Goal: Task Accomplishment & Management: Complete application form

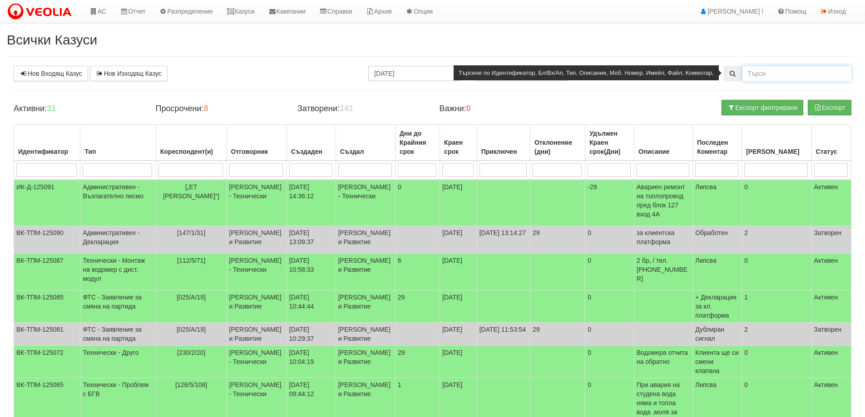
click at [784, 74] on input "text" at bounding box center [796, 73] width 109 height 15
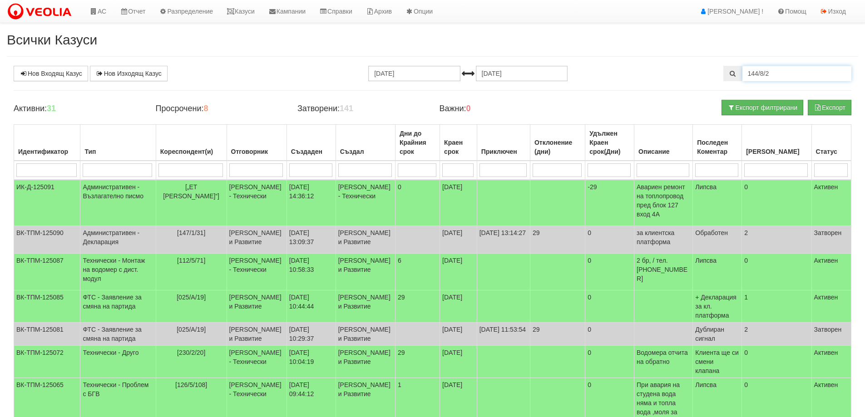
type input "144/8/2"
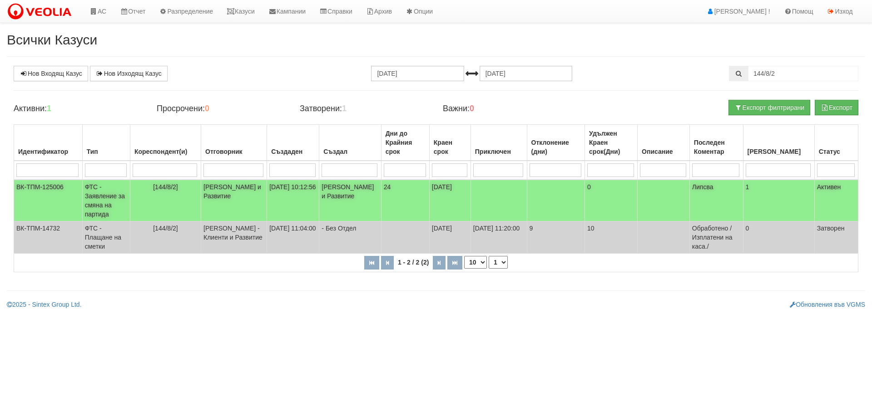
click at [100, 201] on td "ФТС - Заявление за смяна на партида" at bounding box center [106, 201] width 48 height 42
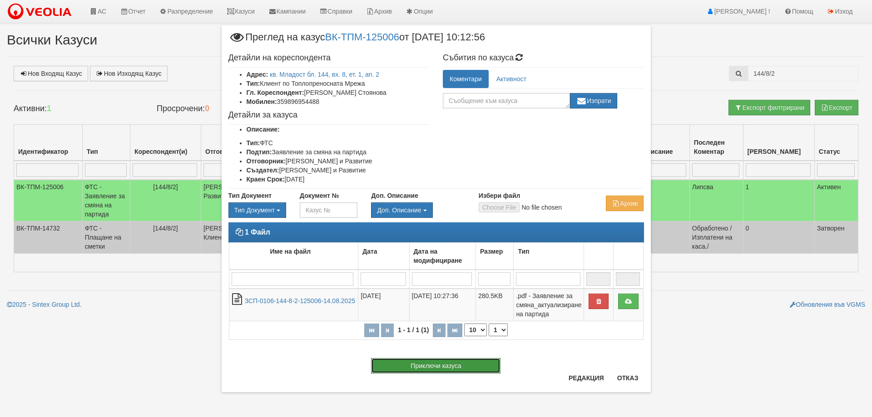
click at [435, 371] on button "Приключи казуса" at bounding box center [435, 365] width 129 height 15
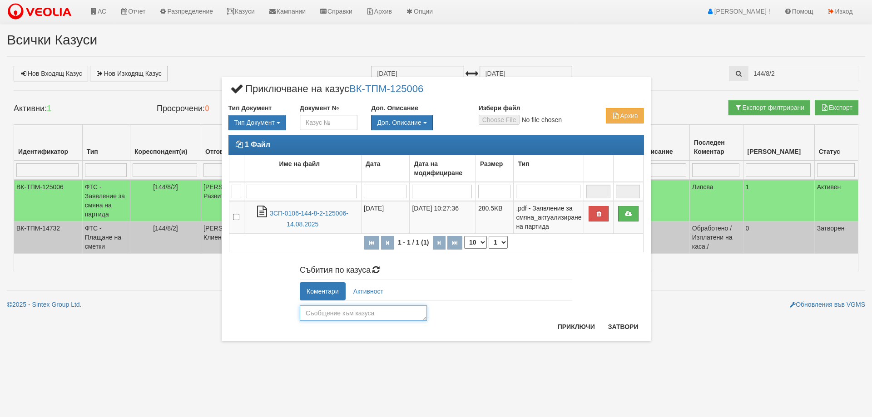
click at [345, 314] on textarea at bounding box center [363, 313] width 127 height 15
type textarea "26087"
click at [586, 326] on button "Приключи" at bounding box center [576, 327] width 48 height 15
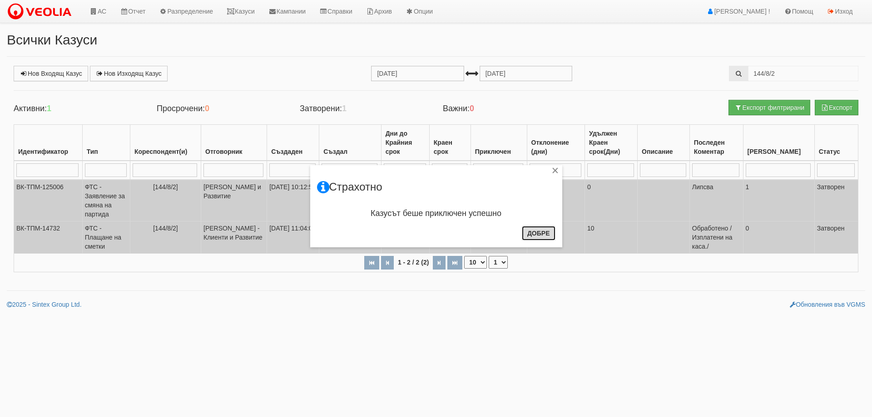
click at [544, 233] on button "Добре" at bounding box center [539, 233] width 34 height 15
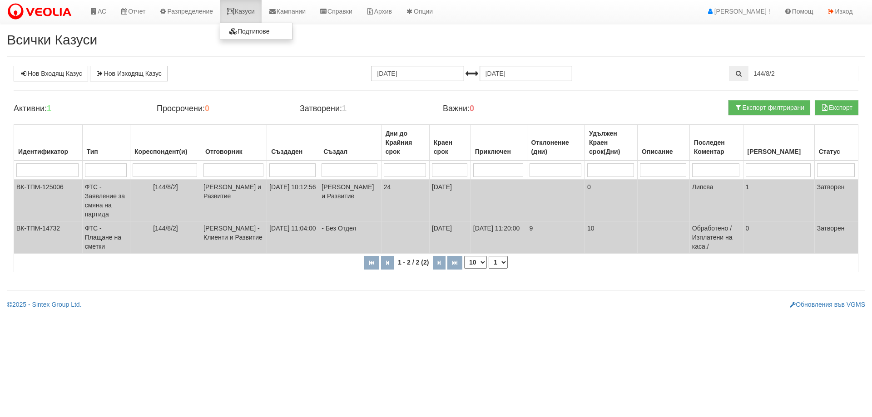
click at [244, 12] on link "Казуси" at bounding box center [241, 11] width 42 height 23
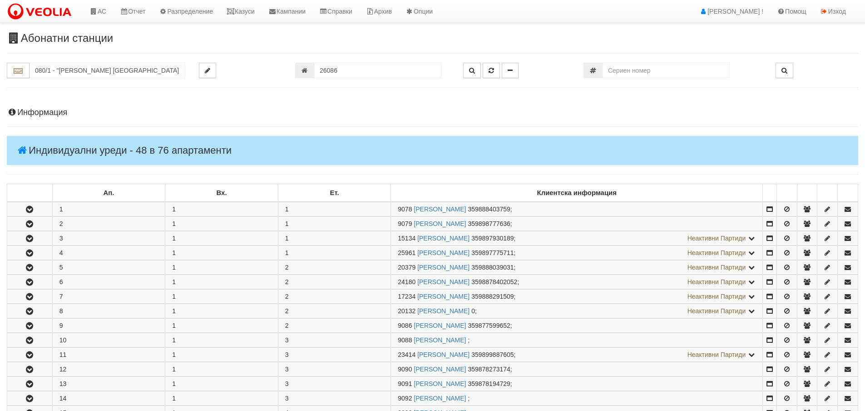
scroll to position [525, 0]
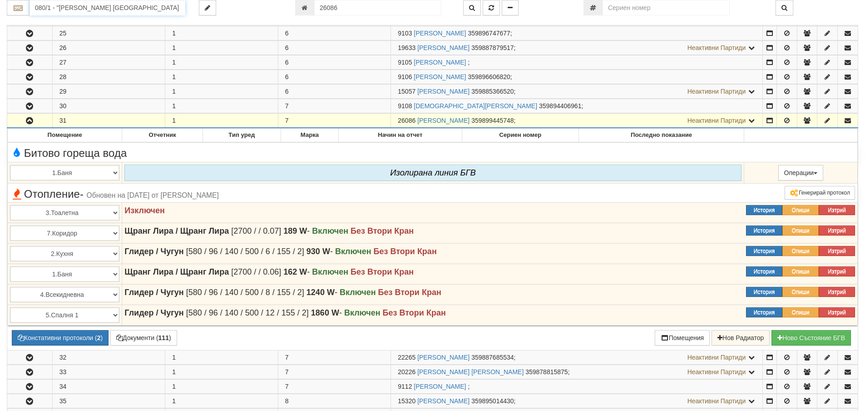
click at [84, 9] on input "080/1 - "[PERSON_NAME] [GEOGRAPHIC_DATA] " ЕАД" at bounding box center [108, 7] width 156 height 15
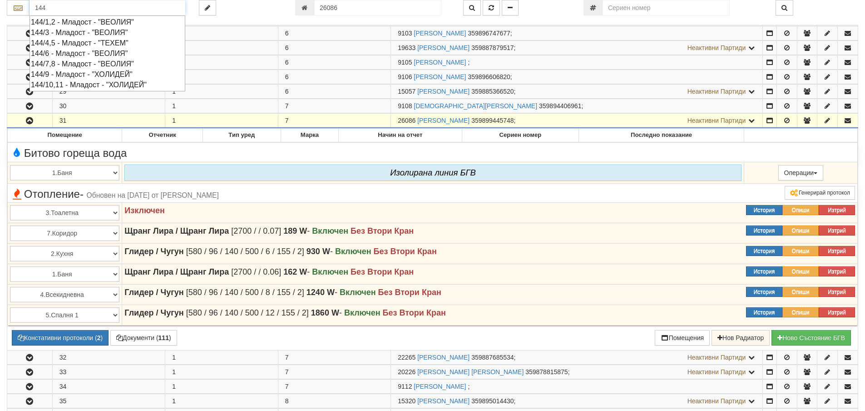
click at [74, 63] on div "144/7,8 - Младост - "ВЕОЛИЯ"" at bounding box center [107, 64] width 153 height 10
type input "144/7,8 - Младост - "ВЕОЛИЯ""
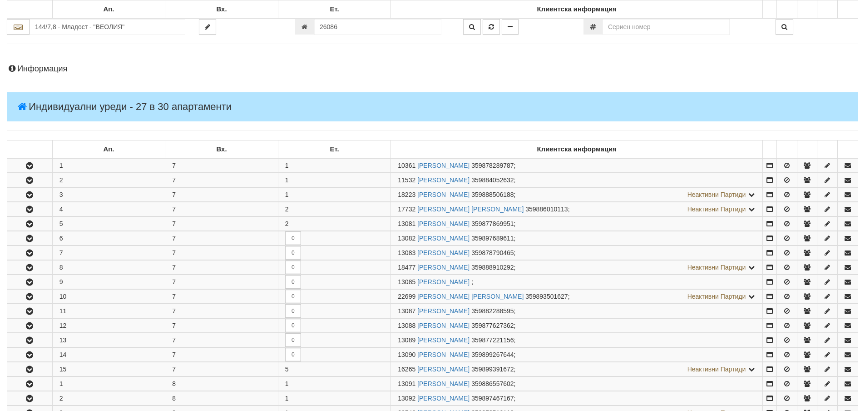
scroll to position [272, 0]
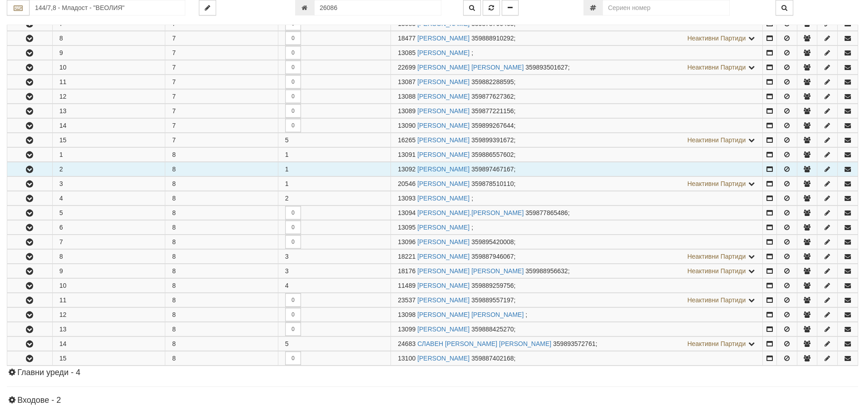
click at [28, 167] on icon "button" at bounding box center [29, 169] width 11 height 6
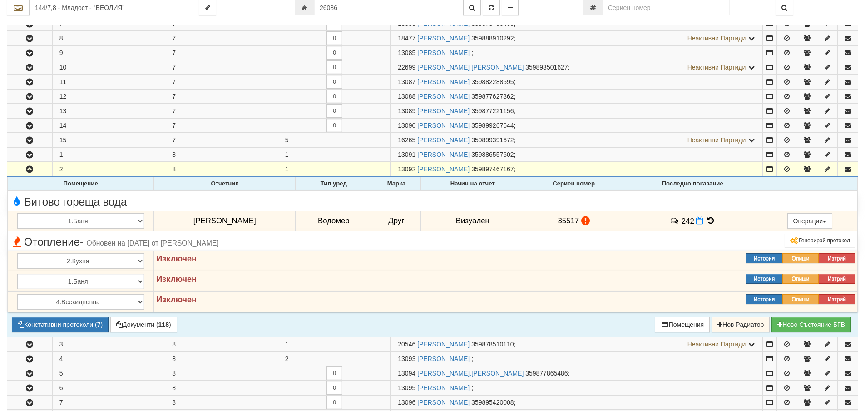
click at [712, 218] on icon at bounding box center [711, 221] width 10 height 8
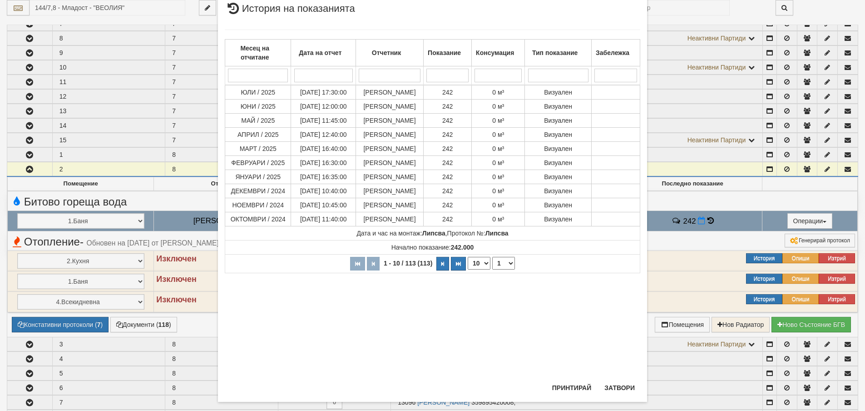
scroll to position [40, 0]
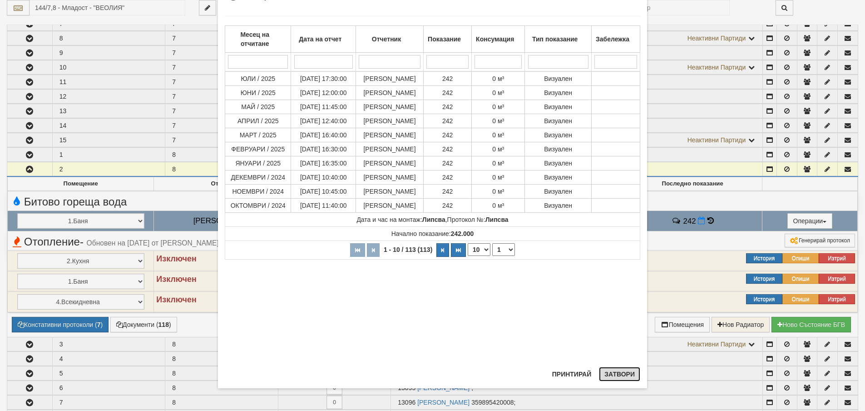
click at [620, 371] on button "Затвори" at bounding box center [619, 373] width 41 height 15
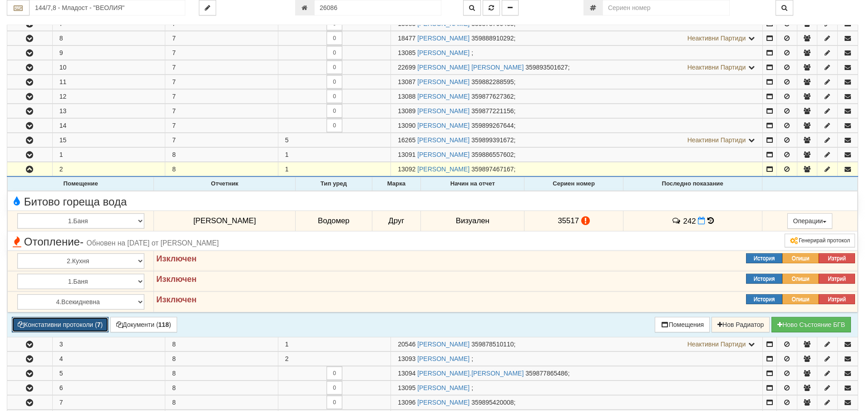
click at [61, 324] on button "Констативни протоколи ( 7 )" at bounding box center [60, 324] width 97 height 15
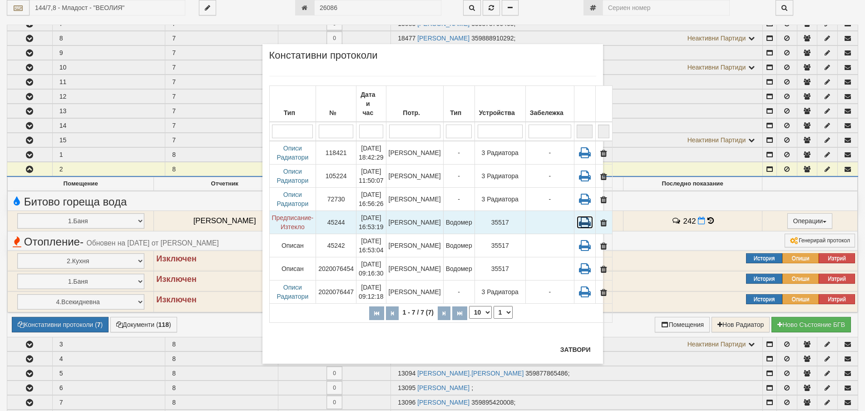
click at [577, 216] on icon at bounding box center [585, 222] width 16 height 13
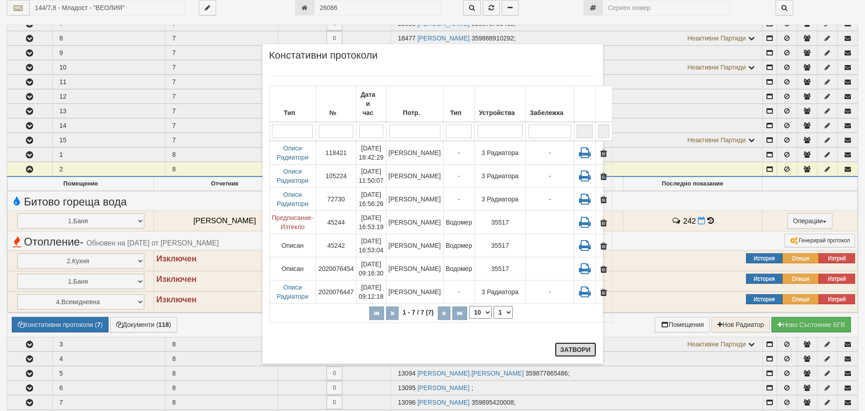
click at [575, 349] on button "Затвори" at bounding box center [575, 349] width 41 height 15
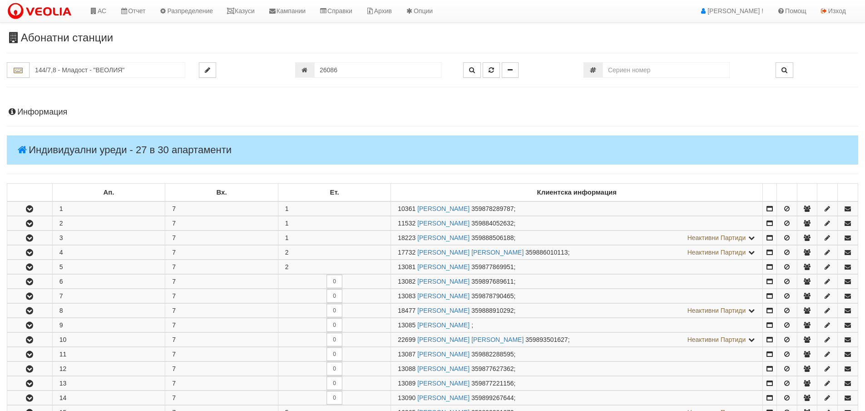
scroll to position [0, 0]
click at [37, 111] on h4 "Информация" at bounding box center [432, 112] width 851 height 9
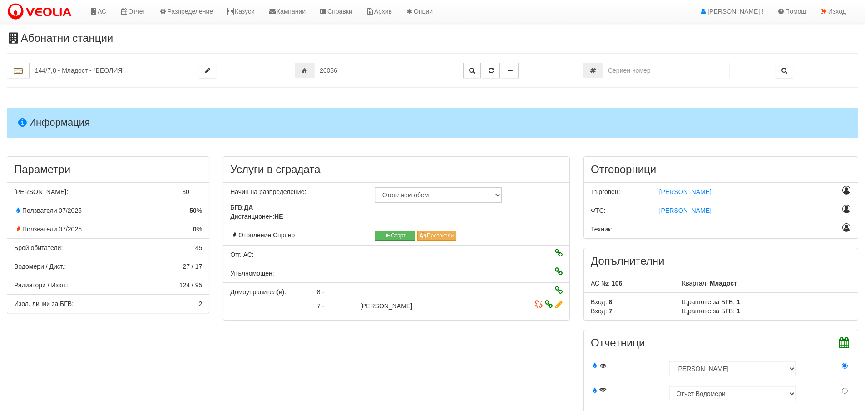
click at [48, 127] on h4 "Информация" at bounding box center [432, 122] width 851 height 29
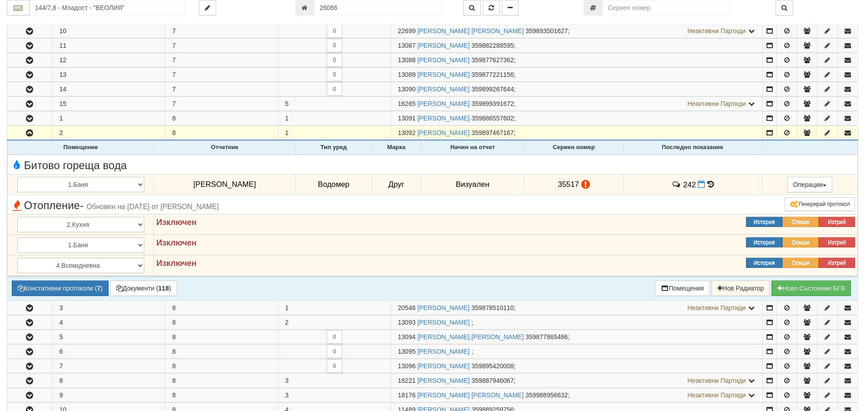
scroll to position [318, 0]
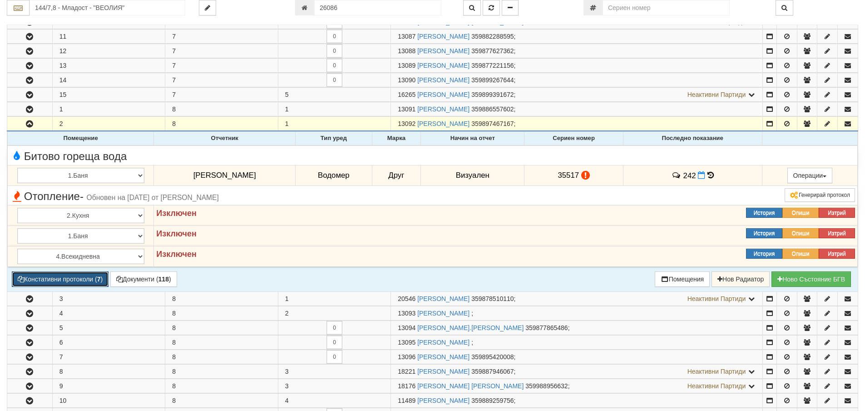
click at [73, 283] on button "Констативни протоколи ( 7 )" at bounding box center [60, 278] width 97 height 15
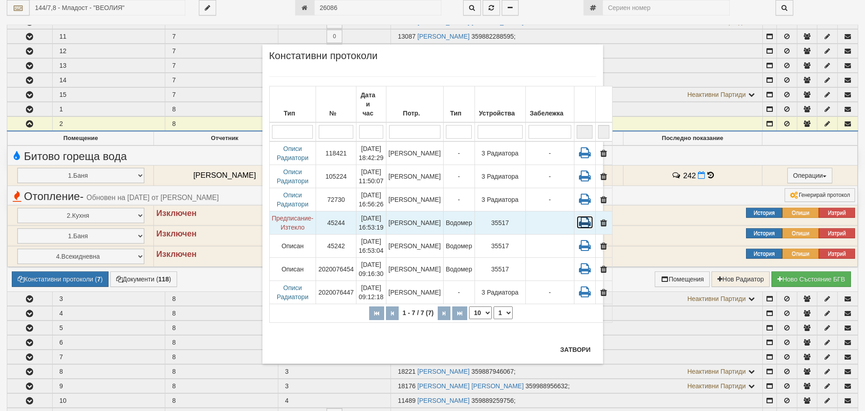
click at [577, 216] on icon at bounding box center [585, 222] width 16 height 13
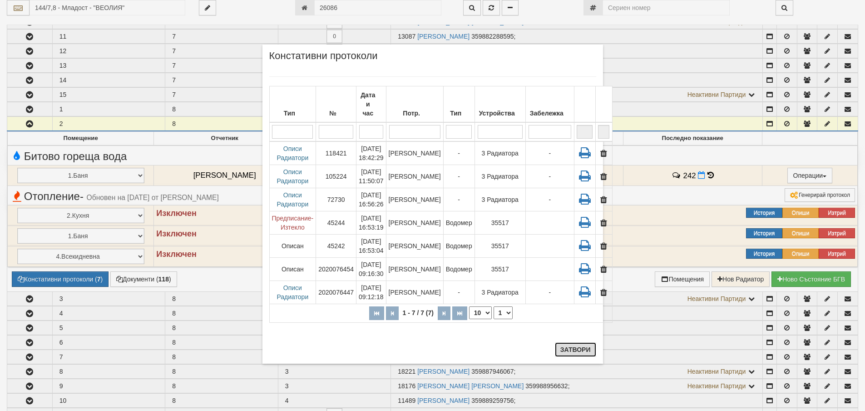
click at [568, 348] on button "Затвори" at bounding box center [575, 349] width 41 height 15
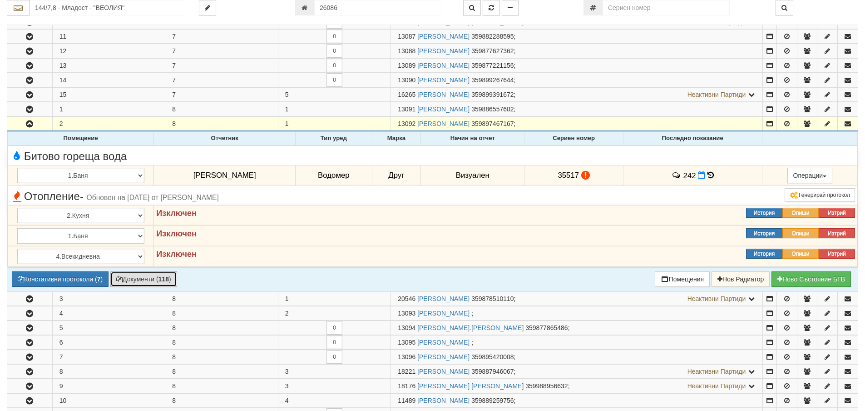
click at [134, 272] on button "Документи ( 118 )" at bounding box center [143, 278] width 67 height 15
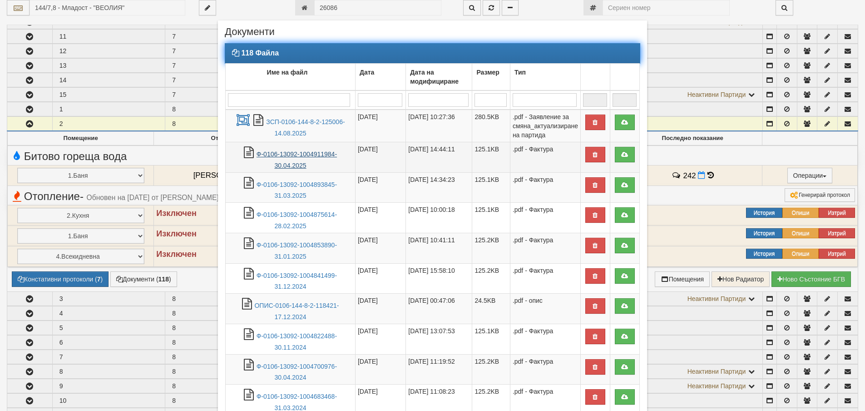
scroll to position [0, 0]
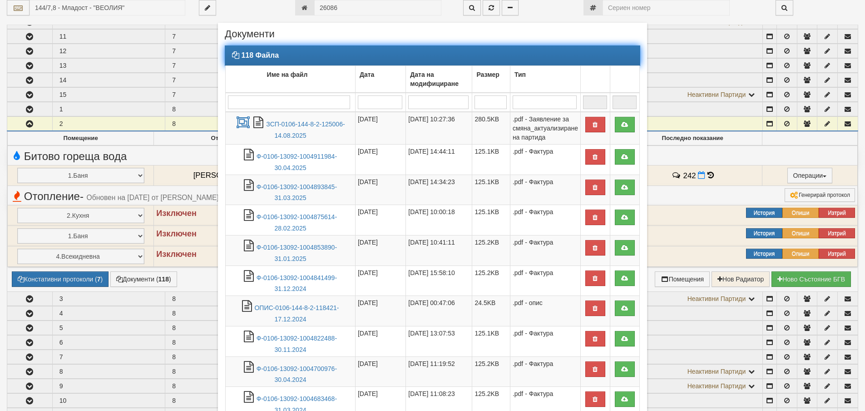
click at [255, 101] on input "search" at bounding box center [289, 102] width 122 height 14
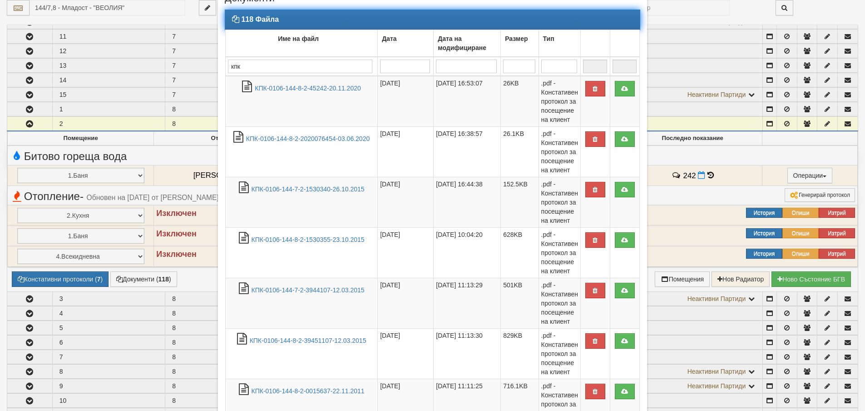
scroll to position [136, 0]
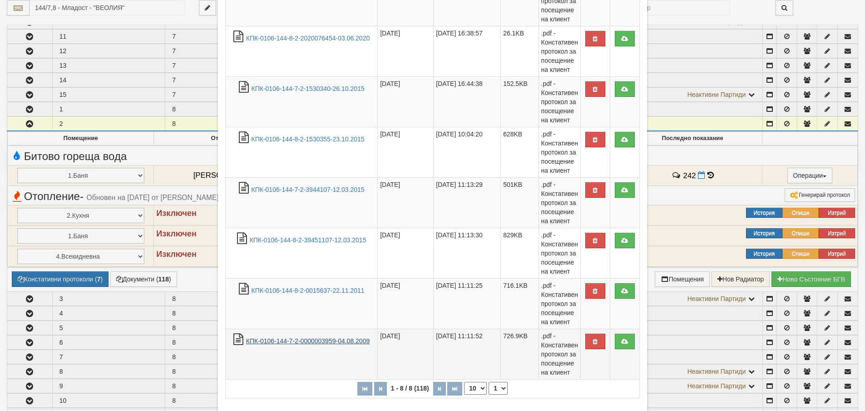
type input "кпк"
click at [305, 343] on link "КПК-0106-144-7-2-0000003959-04.08.2009" at bounding box center [308, 340] width 124 height 7
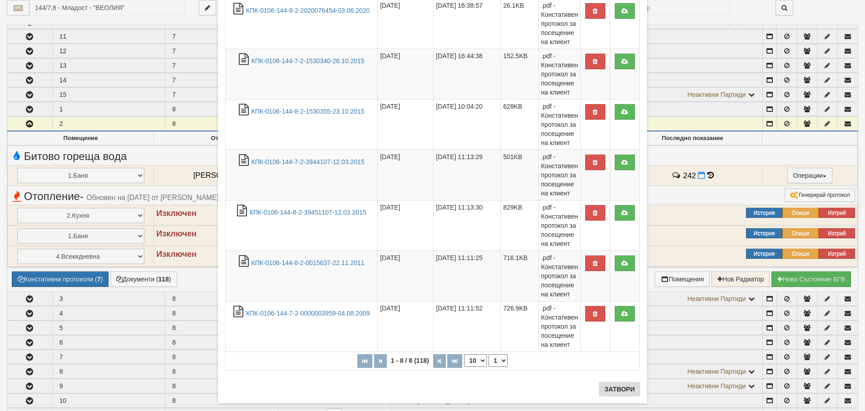
scroll to position [179, 0]
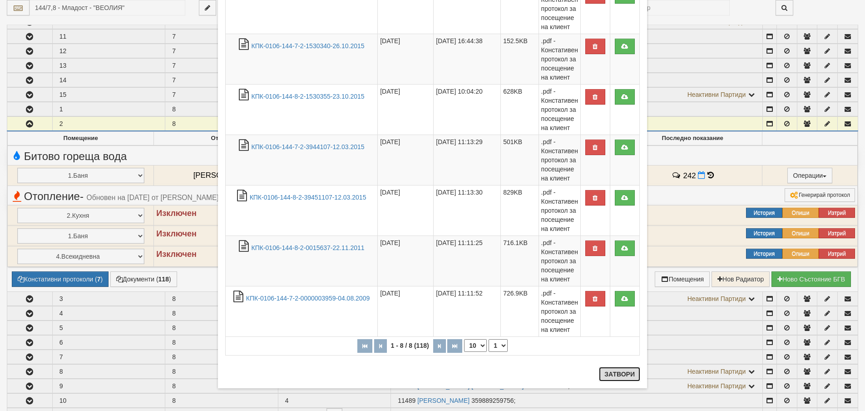
click at [618, 374] on button "Затвори" at bounding box center [619, 373] width 41 height 15
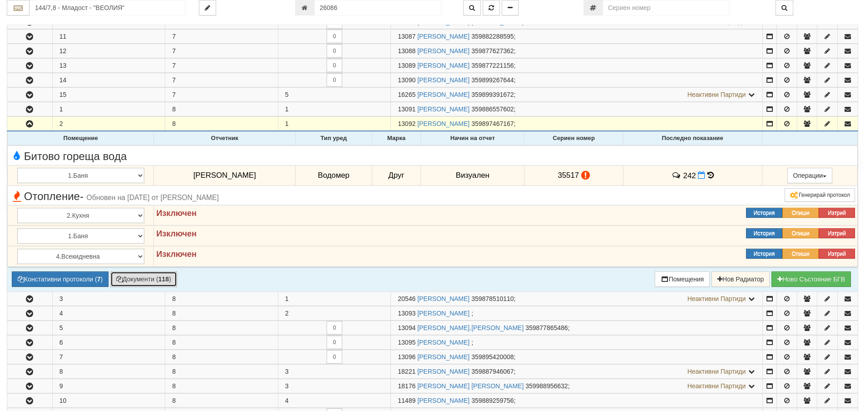
click at [141, 280] on button "Документи ( 118 )" at bounding box center [143, 278] width 67 height 15
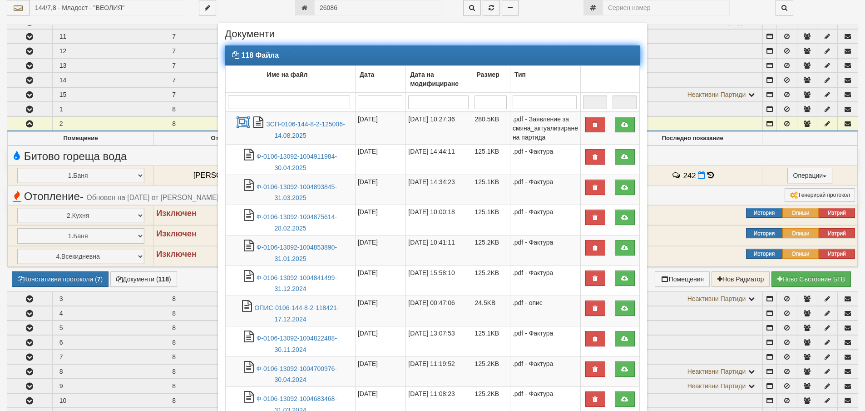
click at [260, 100] on input "search" at bounding box center [289, 102] width 122 height 14
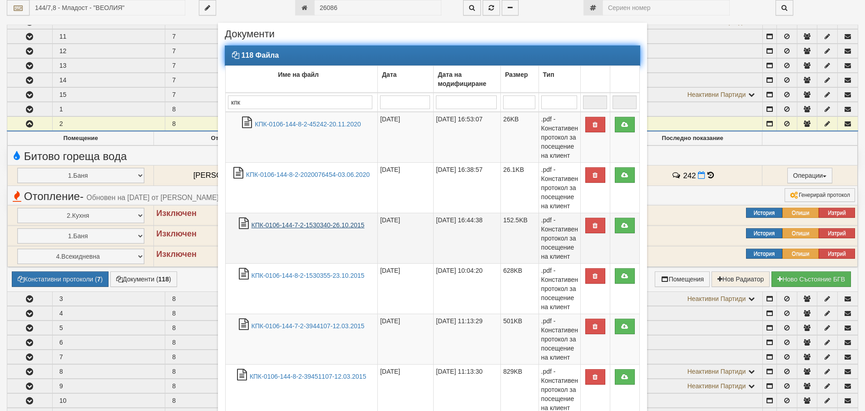
type input "кпк"
click at [338, 224] on link "КПК-0106-144-7-2-1530340-26.10.2015" at bounding box center [308, 224] width 113 height 7
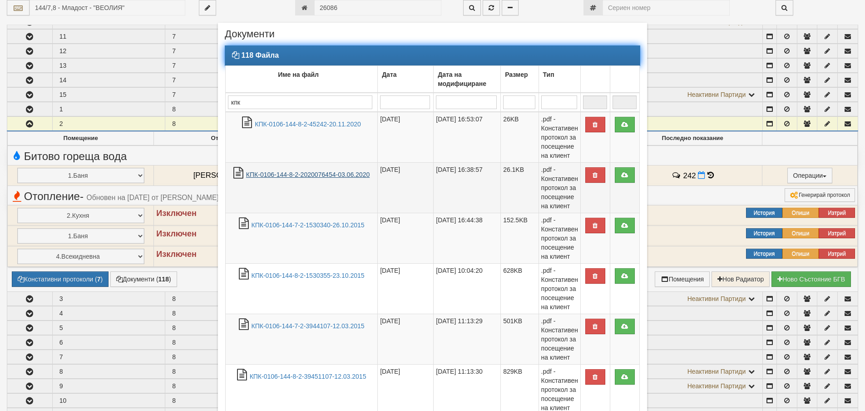
click at [330, 176] on link "КПК-0106-144-8-2-2020076454-03.06.2020" at bounding box center [308, 174] width 124 height 7
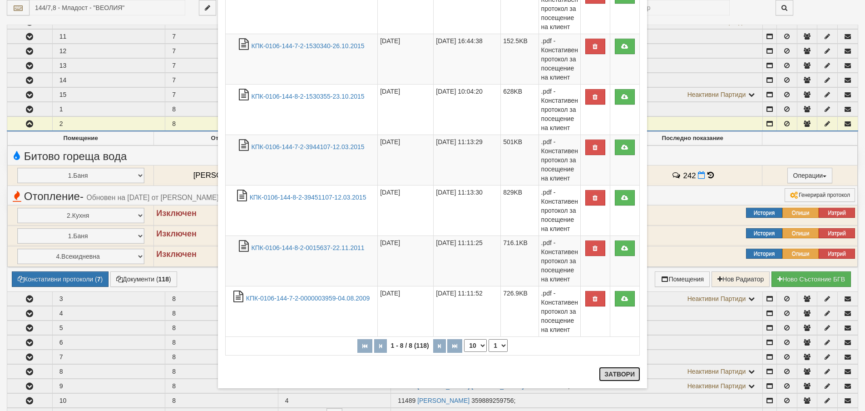
click at [619, 375] on button "Затвори" at bounding box center [619, 373] width 41 height 15
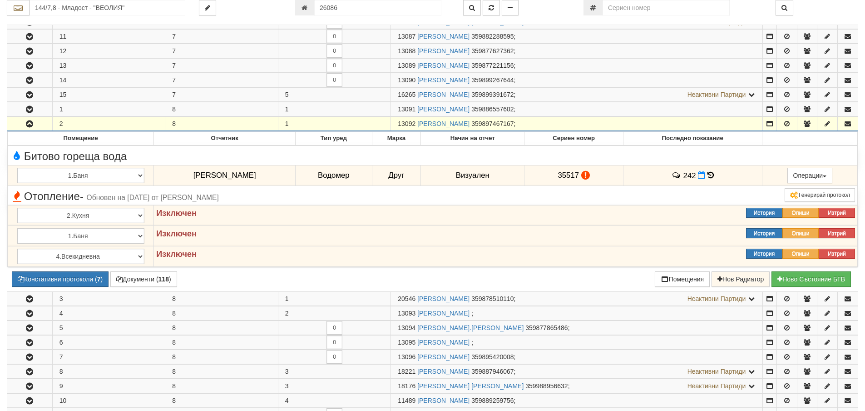
click at [103, 17] on div "144/7,8 - Младост - "ВЕОЛИЯ" 26086" at bounding box center [432, 12] width 851 height 25
click at [345, 8] on input "26086" at bounding box center [377, 7] width 127 height 15
type input "26087"
click at [490, 6] on icon "button" at bounding box center [491, 8] width 5 height 6
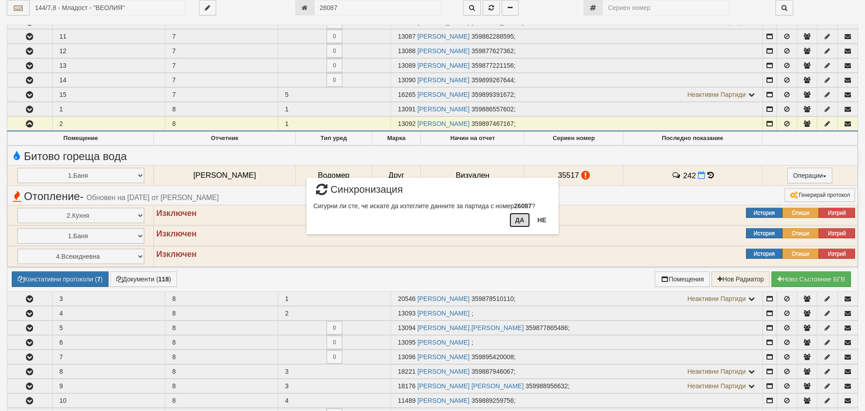
click at [519, 221] on button "Да" at bounding box center [520, 220] width 20 height 15
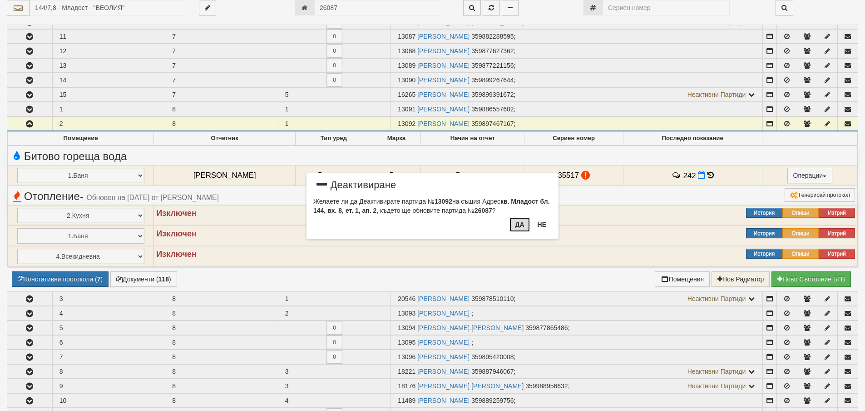
click at [518, 225] on button "Да" at bounding box center [520, 224] width 20 height 15
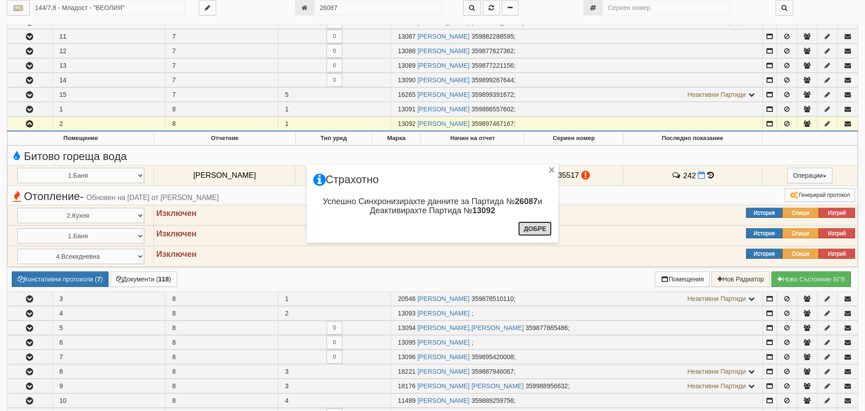
click at [528, 229] on button "Добре" at bounding box center [535, 228] width 34 height 15
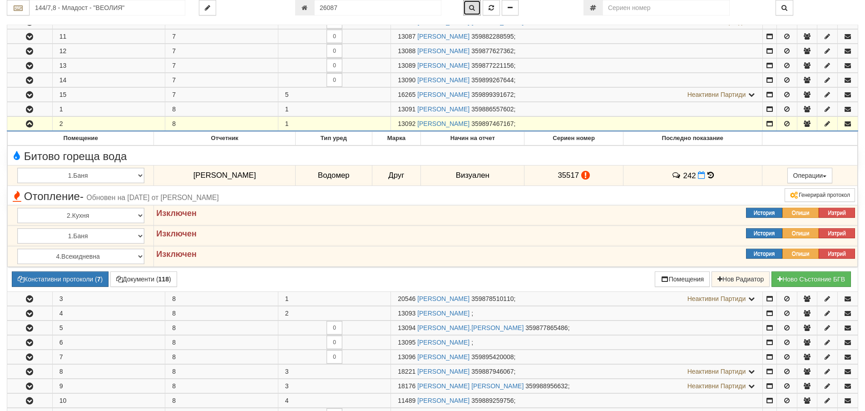
click at [471, 5] on icon "button" at bounding box center [472, 8] width 6 height 6
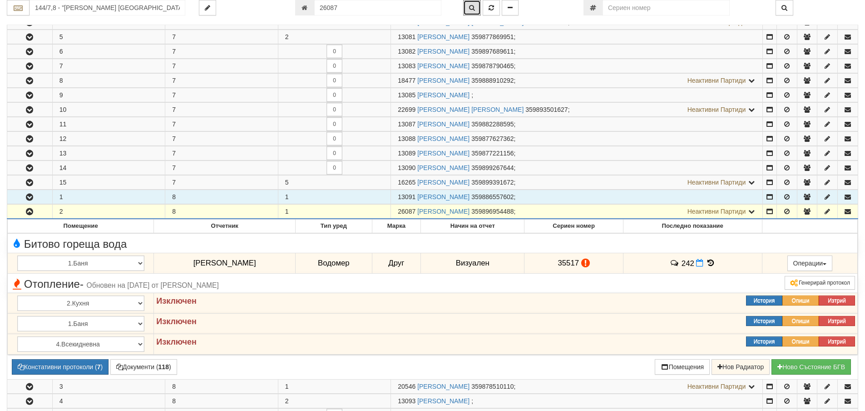
scroll to position [0, 0]
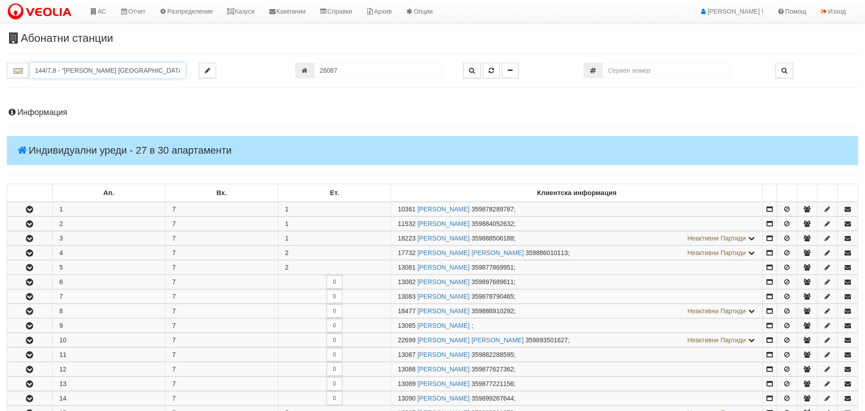
click at [69, 64] on input "144/7,8 - "ВЕОЛИЯ ЕНЕРДЖИ ВАРНА " ЕАД" at bounding box center [108, 70] width 156 height 15
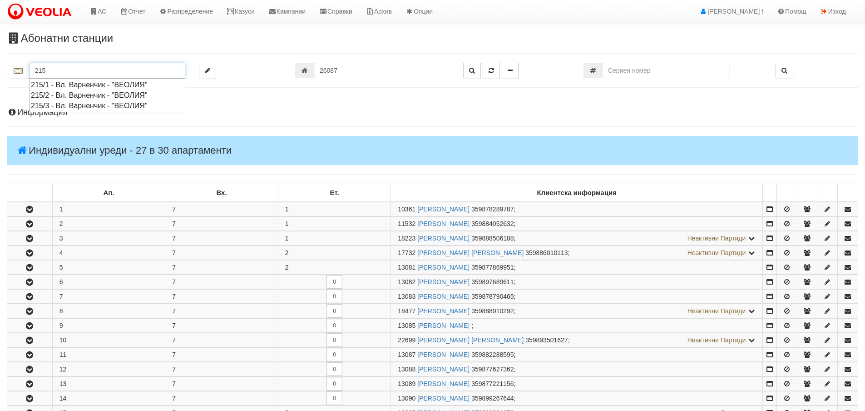
click at [70, 106] on div "215/3 - Вл. Варненчик - "ВЕОЛИЯ"" at bounding box center [107, 105] width 153 height 10
type input "215/3 - Вл. Варненчик - "ВЕОЛИЯ""
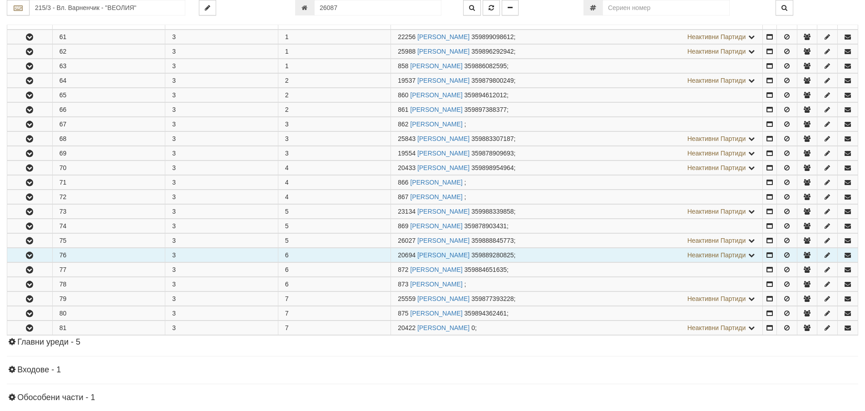
scroll to position [227, 0]
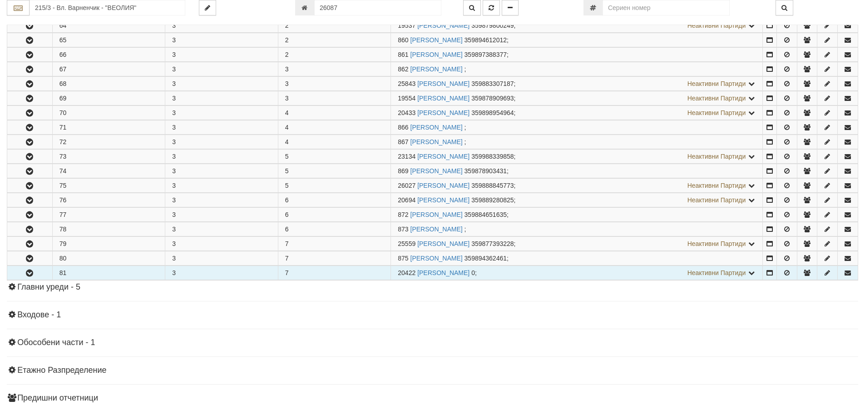
click at [31, 272] on icon "button" at bounding box center [29, 273] width 11 height 6
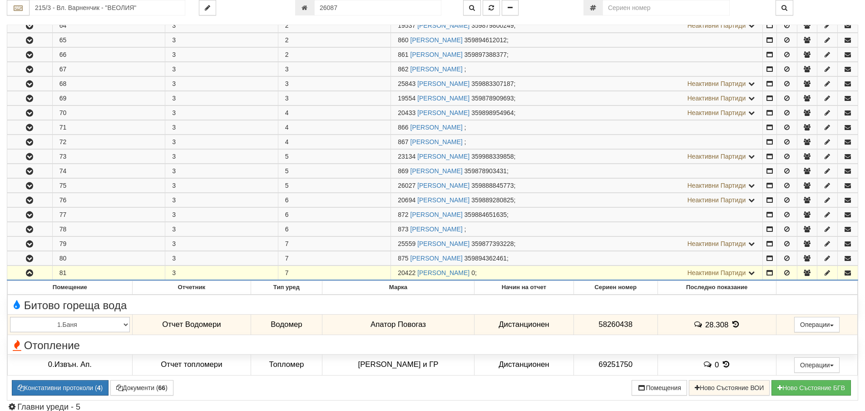
scroll to position [318, 0]
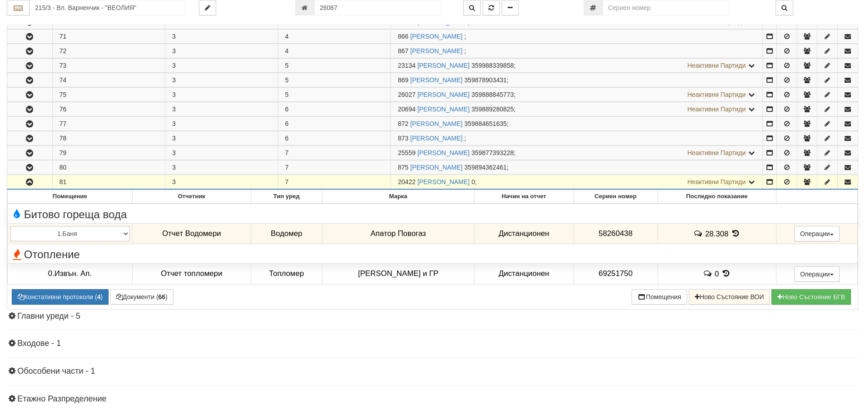
click at [716, 180] on span "Неактивни Партиди" at bounding box center [717, 181] width 59 height 7
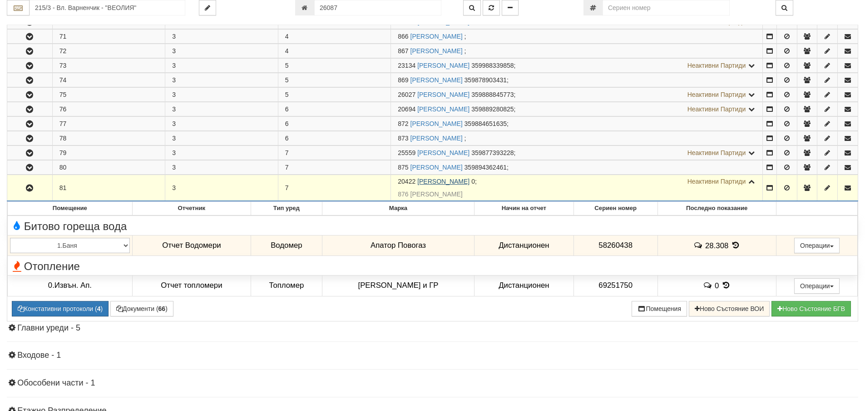
click at [430, 180] on link "ПЕТЯ ГЕОРГИЕВА БАНКОВА" at bounding box center [443, 181] width 52 height 7
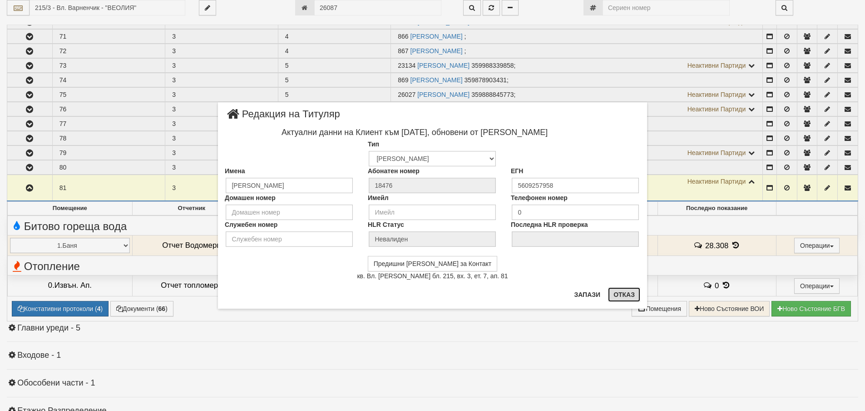
click at [628, 292] on button "Отказ" at bounding box center [624, 294] width 32 height 15
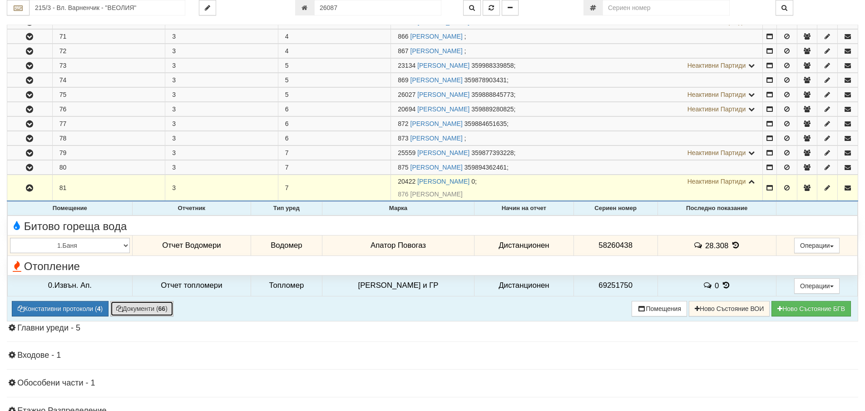
click at [141, 307] on button "Документи ( 66 )" at bounding box center [141, 308] width 63 height 15
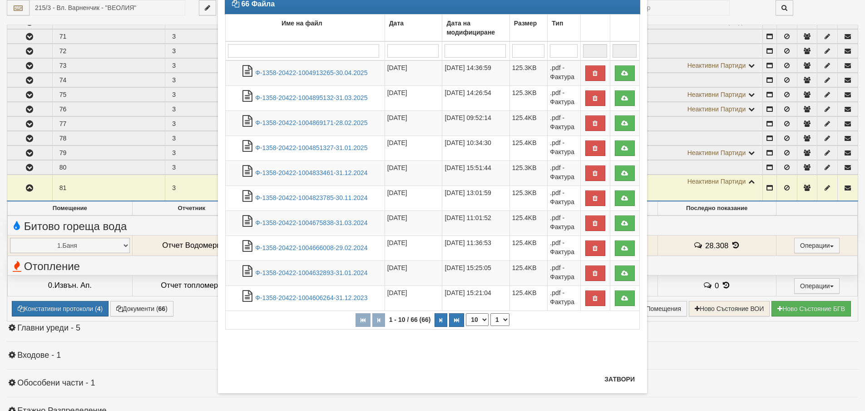
scroll to position [56, 0]
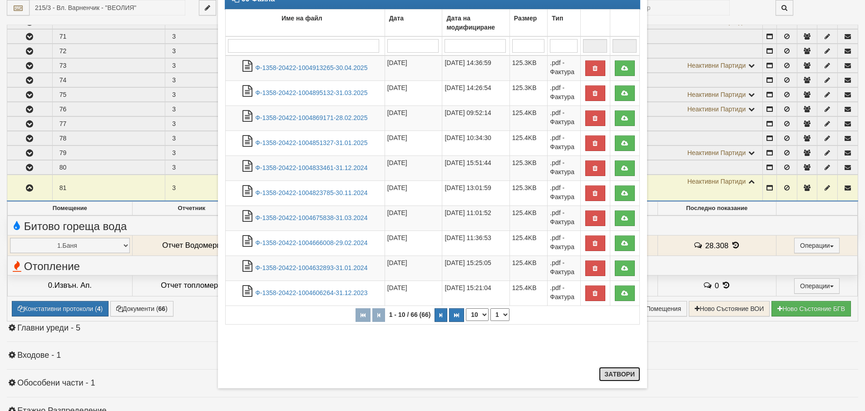
click at [614, 375] on button "Затвори" at bounding box center [619, 373] width 41 height 15
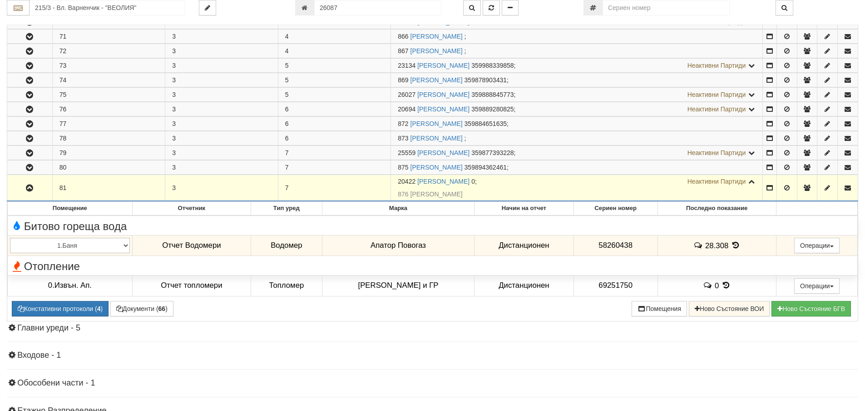
click at [638, 367] on div "Информация Параметри Брой Апартаменти: 21 Ползватели 07/2025 48 % 0 % 44" at bounding box center [432, 143] width 851 height 728
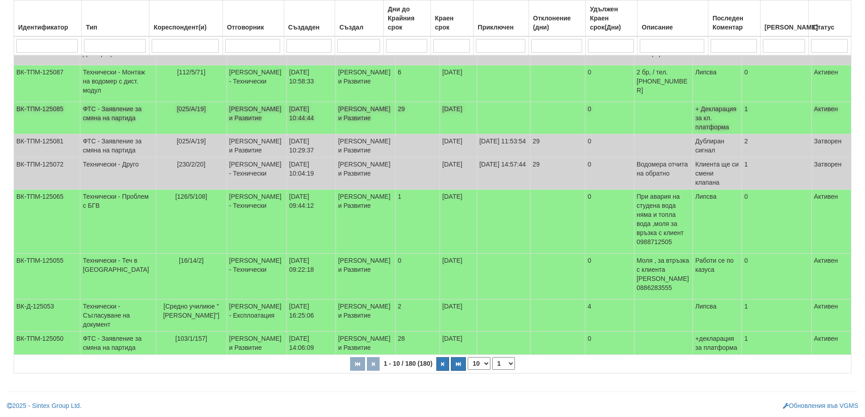
scroll to position [227, 0]
drag, startPoint x: 488, startPoint y: 385, endPoint x: 483, endPoint y: 391, distance: 7.8
click at [488, 370] on select "10 20 30 40" at bounding box center [479, 363] width 23 height 13
select select "40"
click at [470, 370] on select "10 20 30 40" at bounding box center [479, 363] width 23 height 13
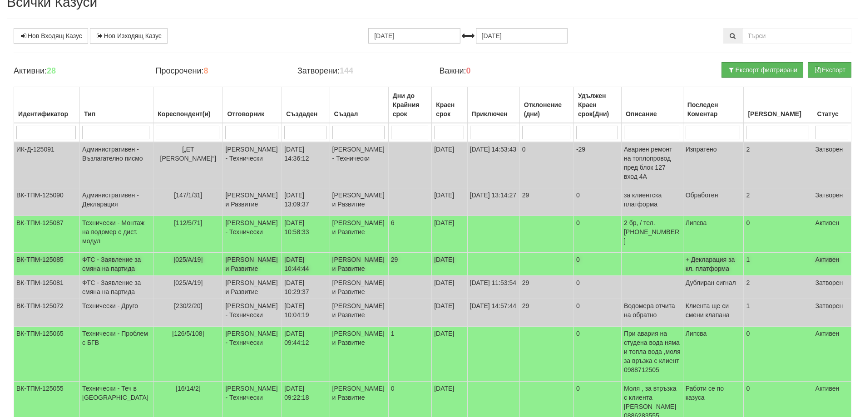
scroll to position [0, 0]
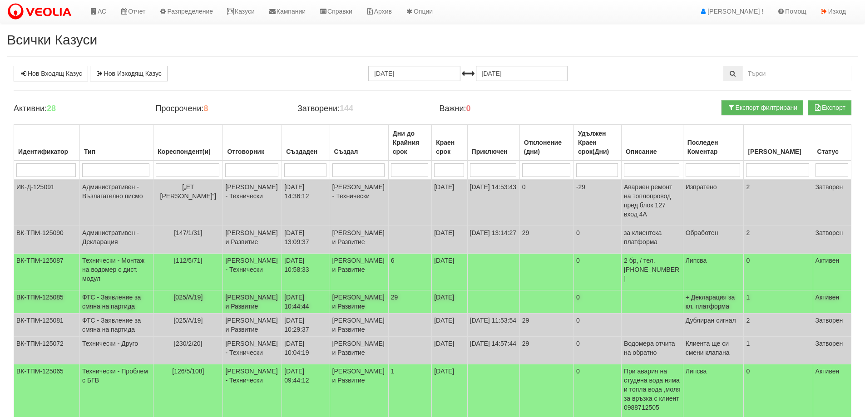
click at [82, 305] on td "ФТС - Заявление за смяна на партида" at bounding box center [117, 302] width 74 height 23
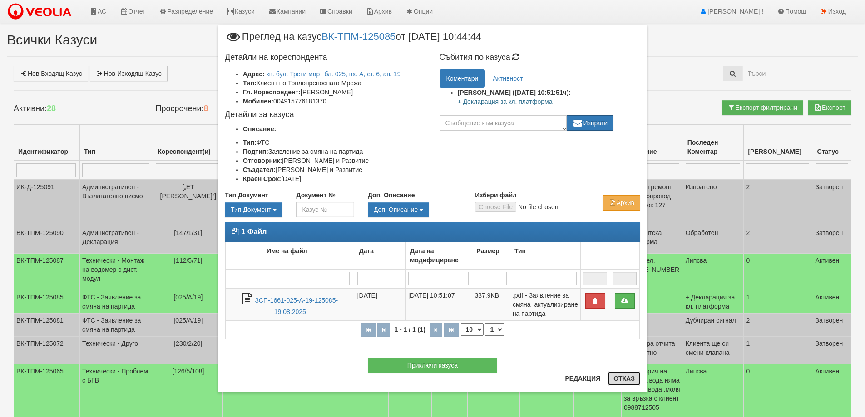
click at [624, 380] on button "Отказ" at bounding box center [624, 378] width 32 height 15
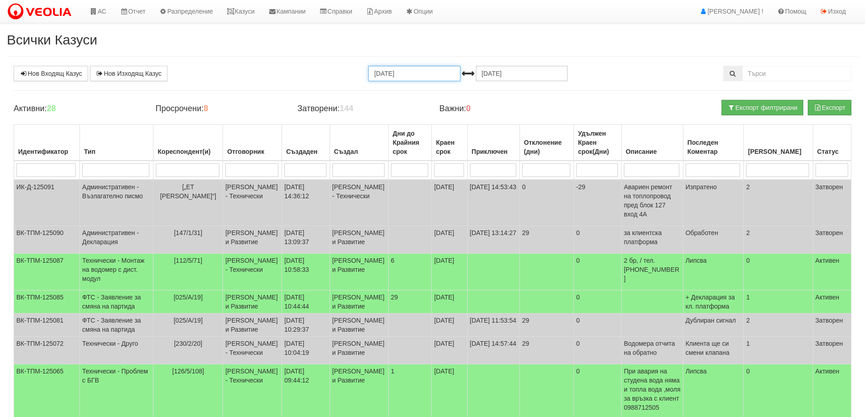
click at [403, 73] on input "19.07.2025" at bounding box center [414, 73] width 92 height 15
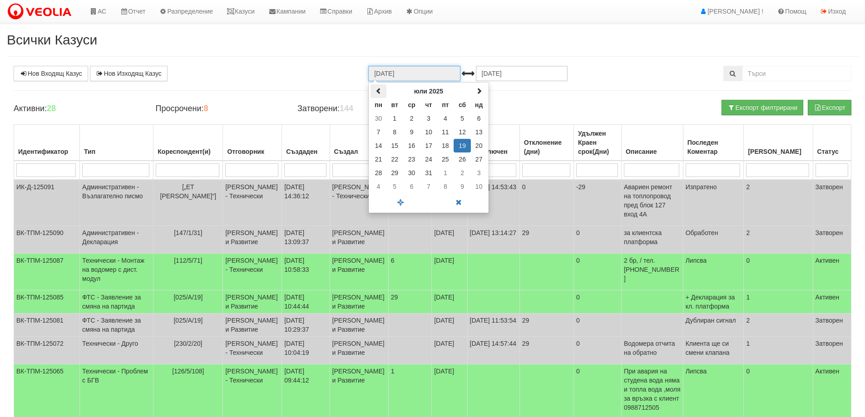
click at [378, 91] on span at bounding box center [379, 91] width 6 height 6
click at [479, 90] on span at bounding box center [479, 91] width 6 height 6
click at [393, 120] on td "1" at bounding box center [394, 119] width 17 height 14
type input "01.07.2025"
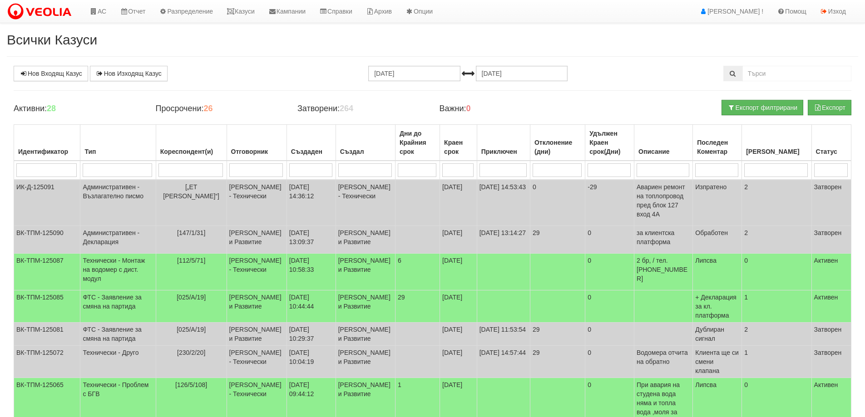
click at [257, 170] on input "search" at bounding box center [256, 170] width 54 height 14
type input "миг"
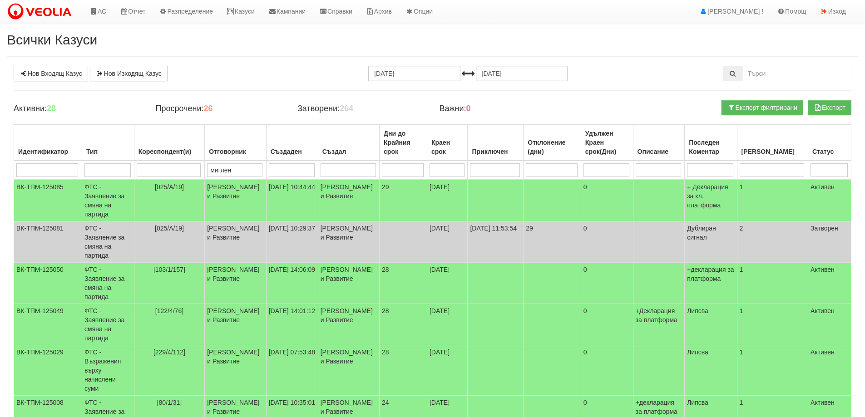
type input "миглена"
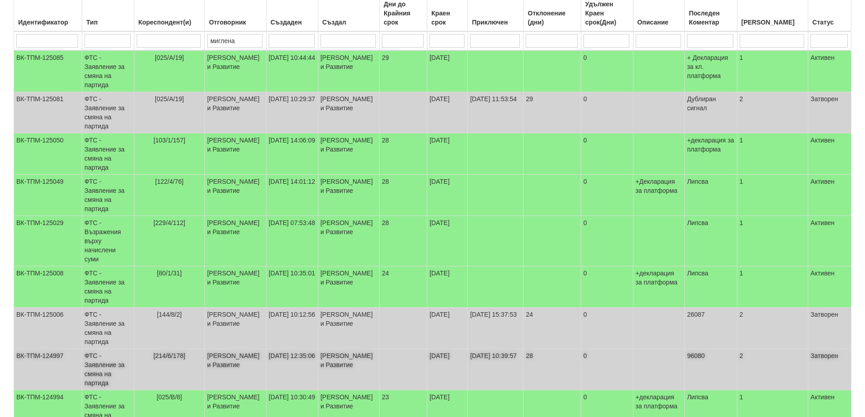
scroll to position [166, 0]
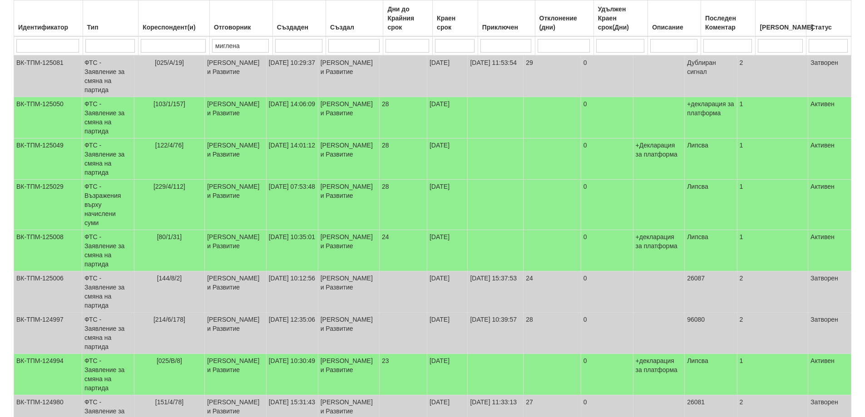
type input "миглена"
select select "40"
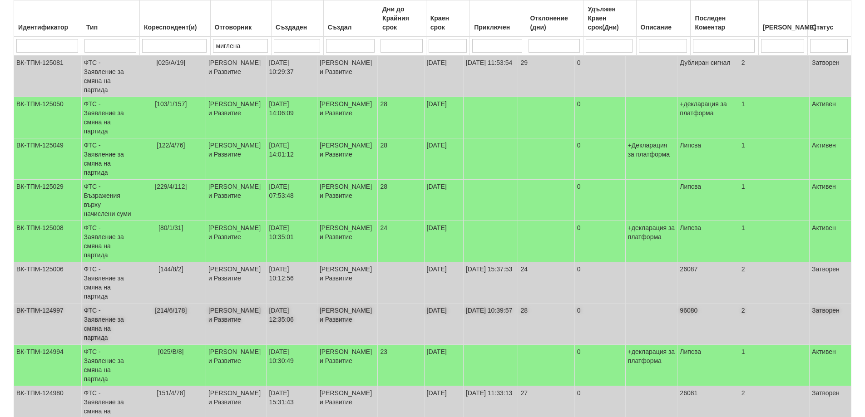
scroll to position [211, 0]
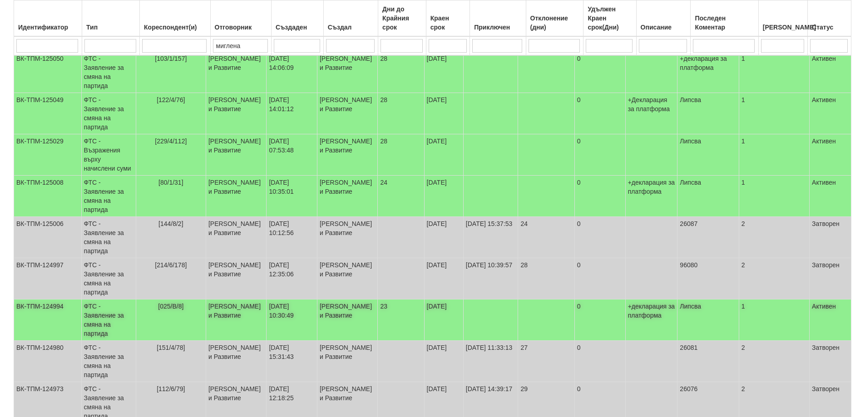
click at [111, 307] on td "ФТС - Заявление за смяна на партида" at bounding box center [108, 320] width 54 height 41
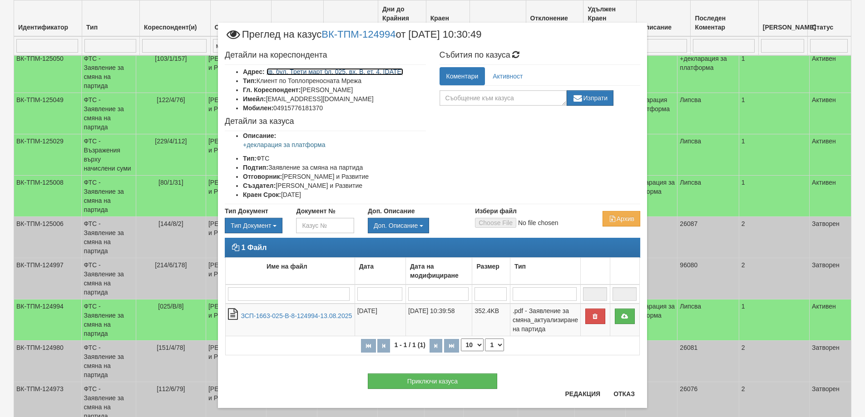
click at [309, 74] on link "кв. бул. Трети март бл. 025, вх. В, ет. 4, ап. 8" at bounding box center [335, 71] width 137 height 7
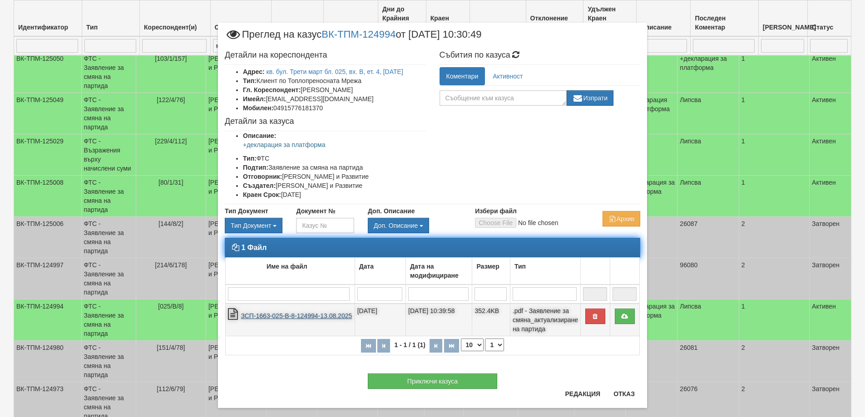
click at [298, 317] on link "ЗСП-1663-025-В-8-124994-13.08.2025" at bounding box center [296, 315] width 111 height 7
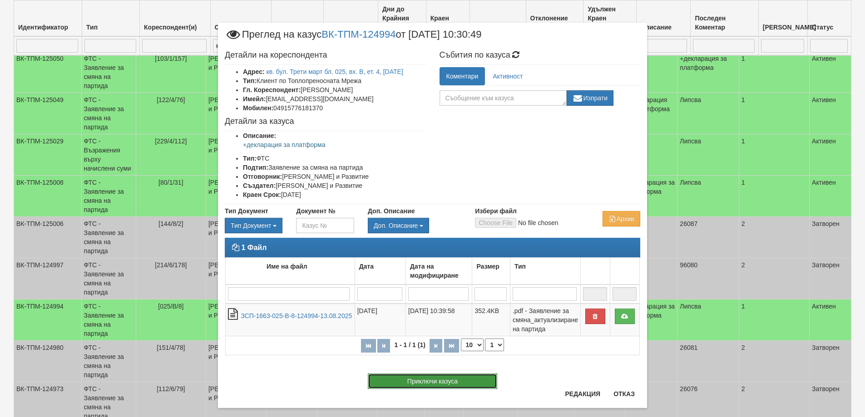
click at [437, 381] on button "Приключи казуса" at bounding box center [432, 381] width 129 height 15
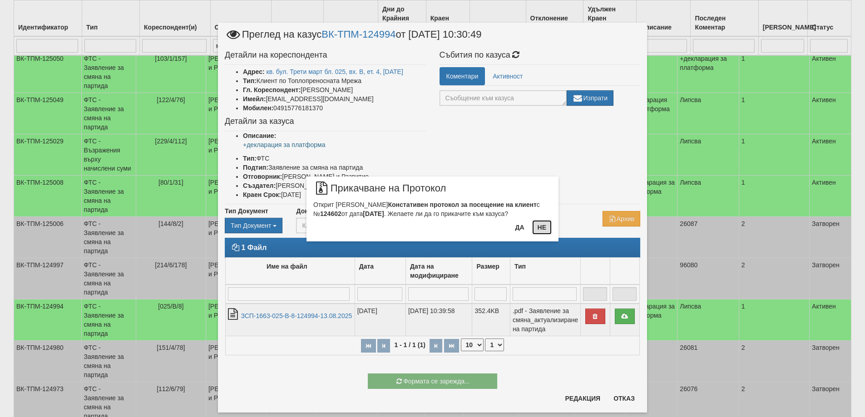
click at [542, 227] on button "Не" at bounding box center [542, 227] width 20 height 15
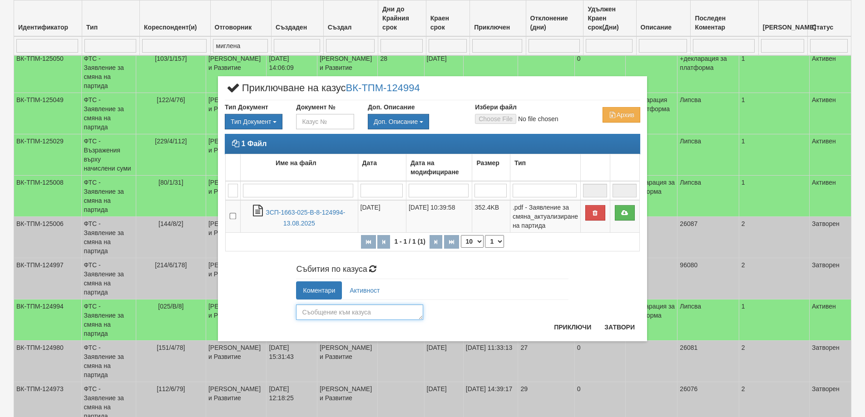
click at [332, 312] on textarea at bounding box center [359, 312] width 127 height 15
type textarea "25918"
click at [569, 326] on button "Приключи" at bounding box center [573, 327] width 48 height 15
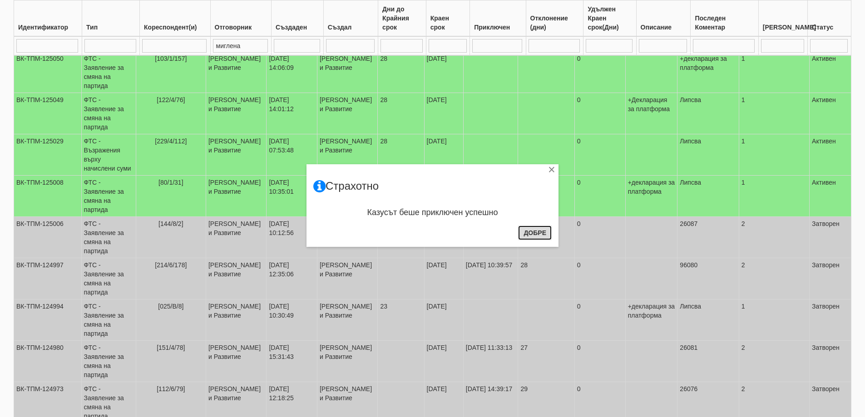
click at [534, 233] on button "Добре" at bounding box center [535, 233] width 34 height 15
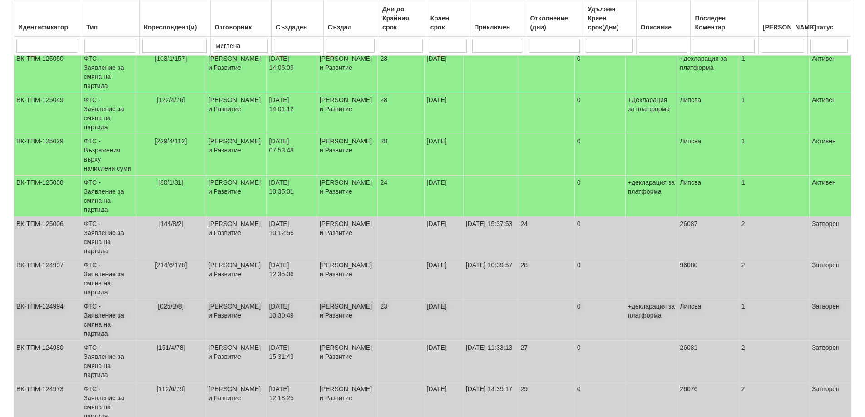
click at [104, 311] on td "ФТС - Заявление за смяна на партида" at bounding box center [108, 320] width 54 height 41
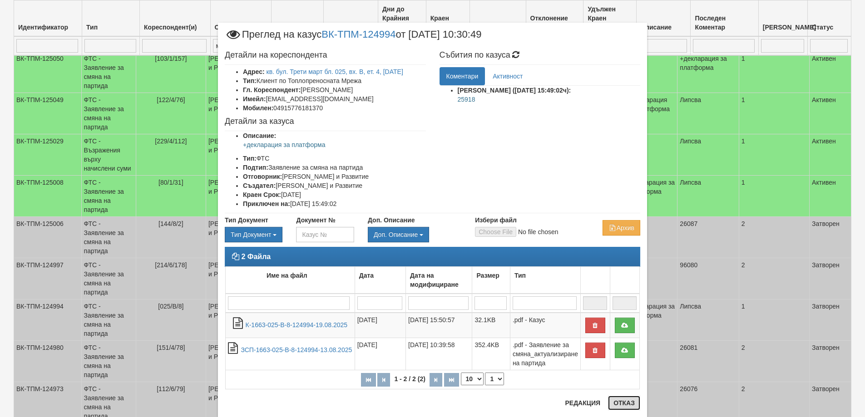
click at [622, 404] on button "Отказ" at bounding box center [624, 403] width 32 height 15
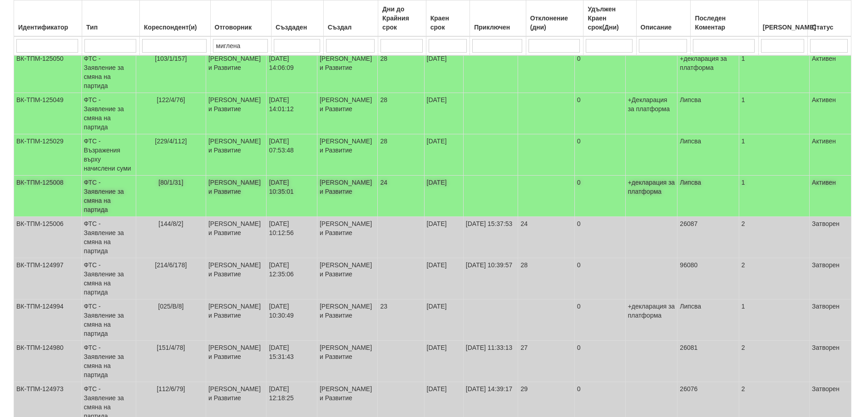
click at [131, 195] on td "ФТС - Заявление за смяна на партида" at bounding box center [108, 196] width 54 height 41
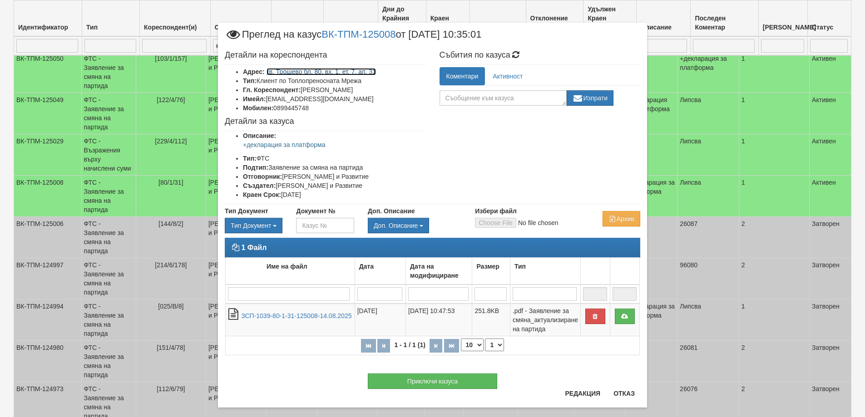
click at [318, 74] on link "кв. Трошево бл. 80, вх. 1, ет. 7, ап. 31" at bounding box center [321, 71] width 109 height 7
click at [435, 381] on button "Приключи казуса" at bounding box center [432, 381] width 129 height 15
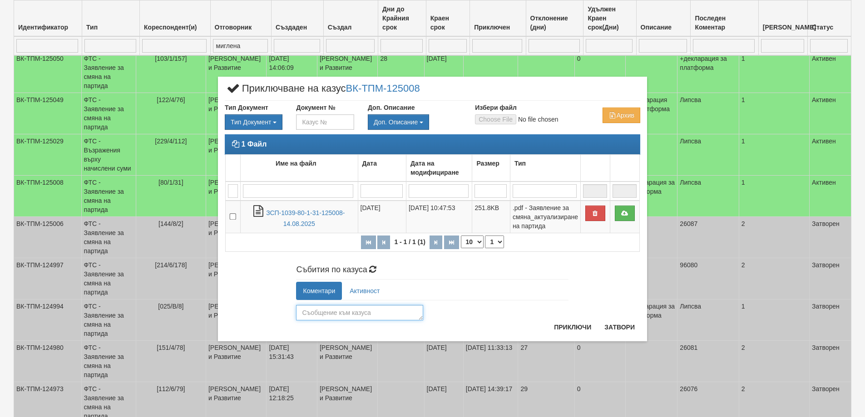
click at [322, 316] on textarea at bounding box center [359, 312] width 127 height 15
type textarea "26086"
click at [571, 327] on button "Приключи" at bounding box center [573, 327] width 48 height 15
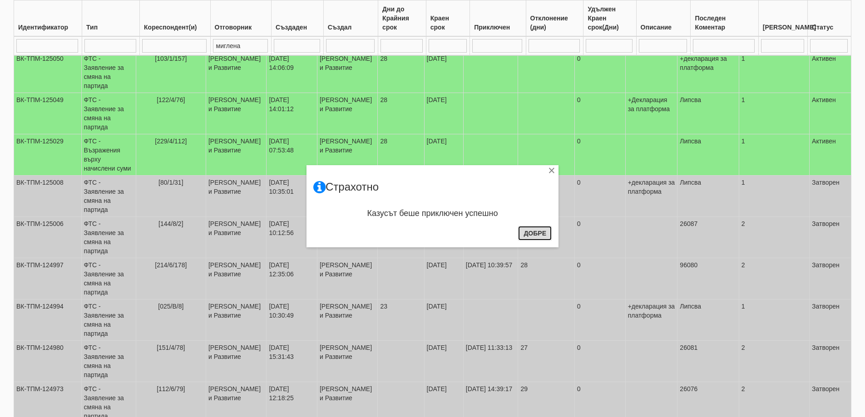
click at [532, 232] on button "Добре" at bounding box center [535, 233] width 34 height 15
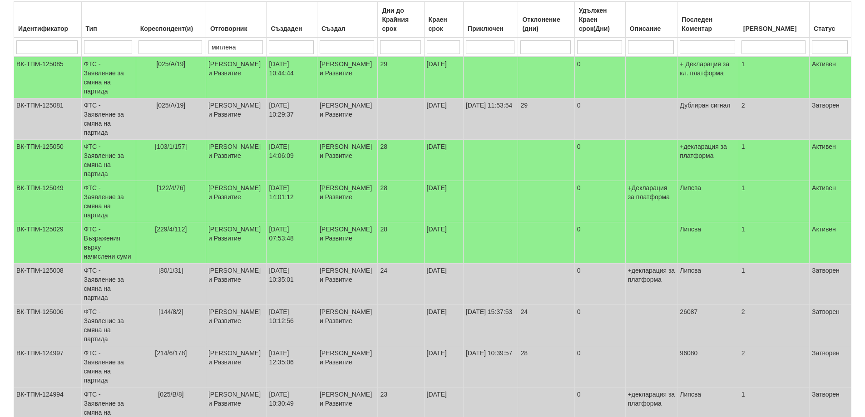
scroll to position [0, 0]
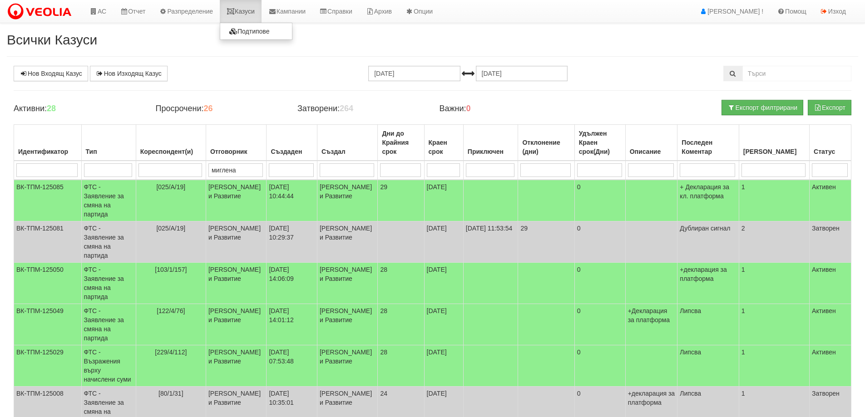
click at [251, 12] on link "Казуси" at bounding box center [241, 11] width 42 height 23
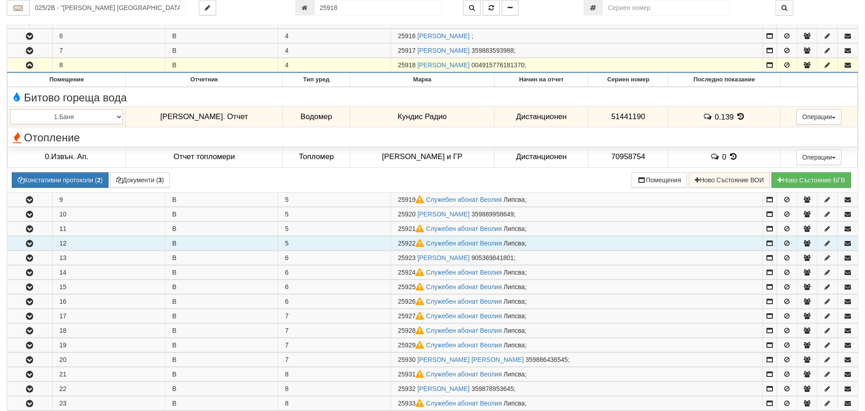
scroll to position [190, 0]
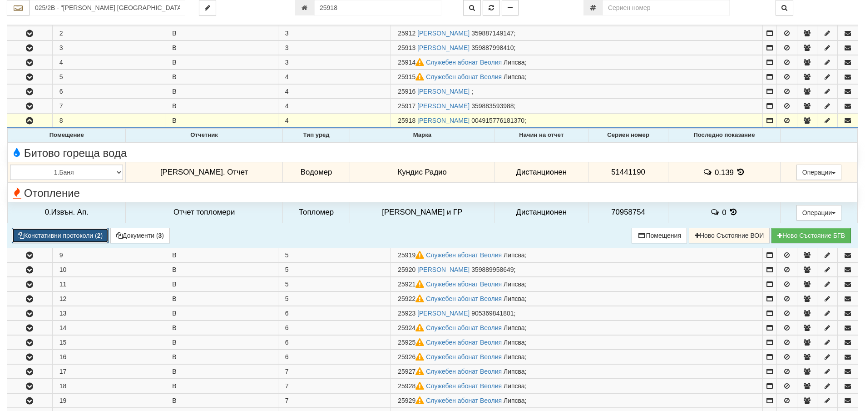
click at [77, 233] on button "Констативни протоколи ( 2 )" at bounding box center [60, 235] width 97 height 15
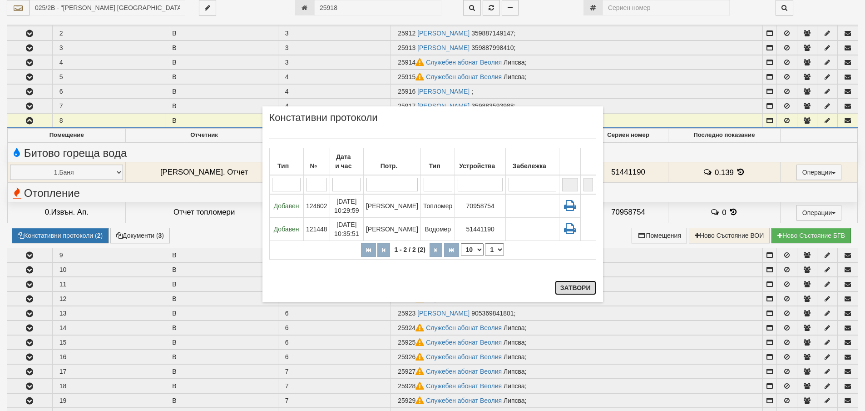
click at [582, 290] on button "Затвори" at bounding box center [575, 287] width 41 height 15
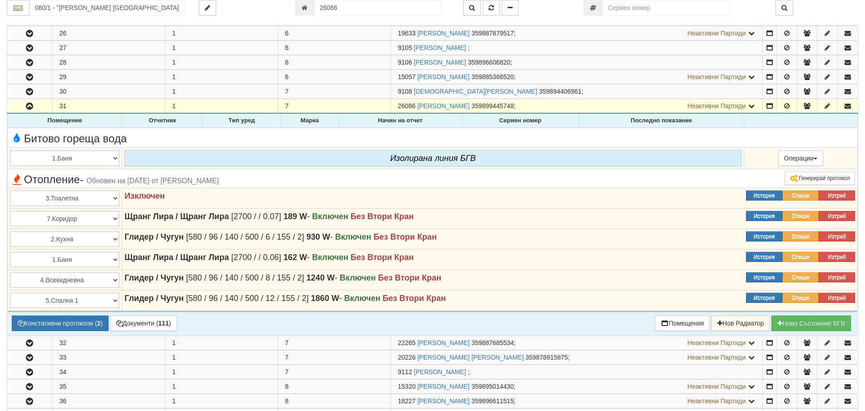
scroll to position [525, 0]
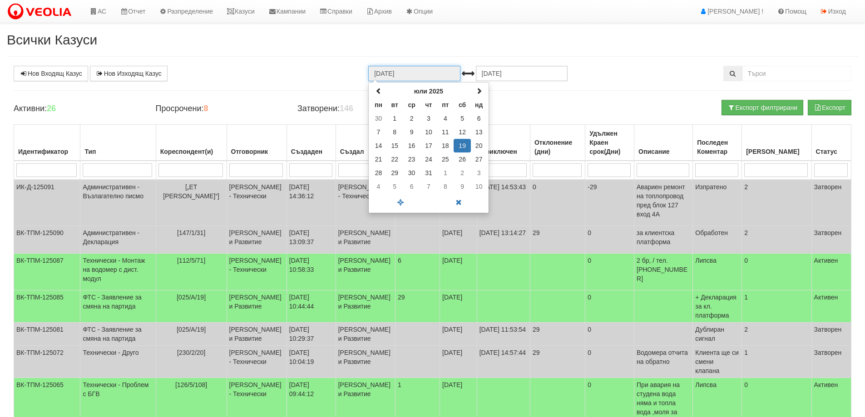
click at [385, 74] on input "[DATE]" at bounding box center [414, 73] width 92 height 15
click at [396, 117] on td "1" at bounding box center [394, 119] width 17 height 14
type input "[DATE]"
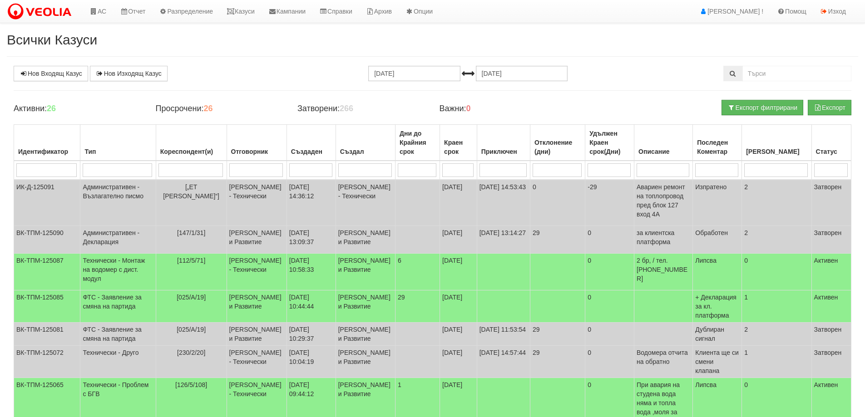
click at [238, 175] on input "search" at bounding box center [256, 170] width 54 height 14
type input "миг"
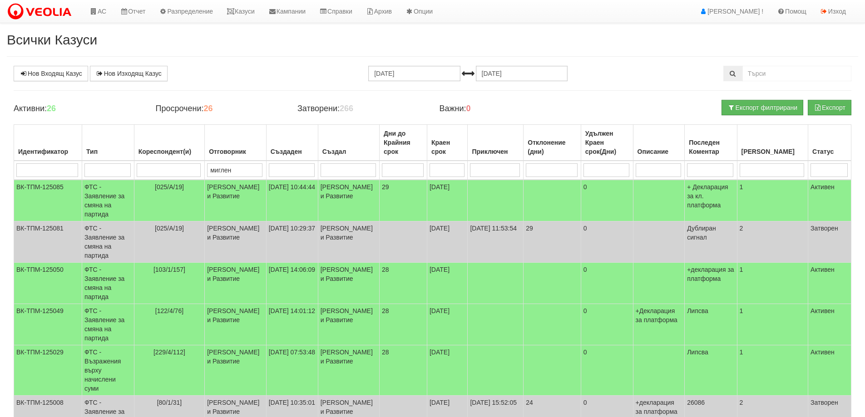
type input "миглена"
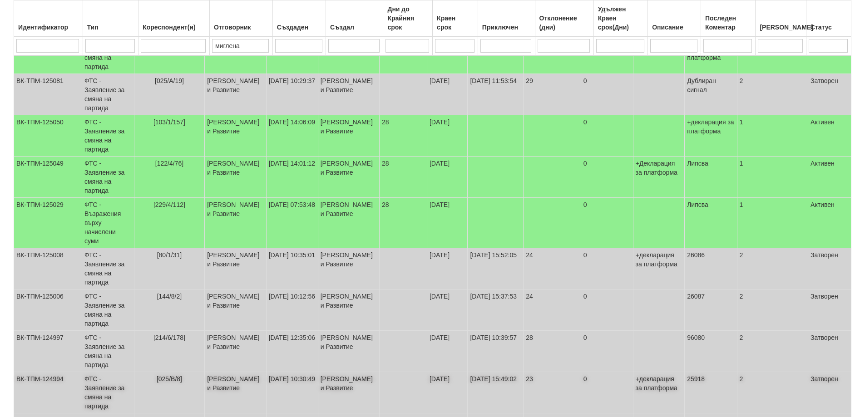
scroll to position [166, 0]
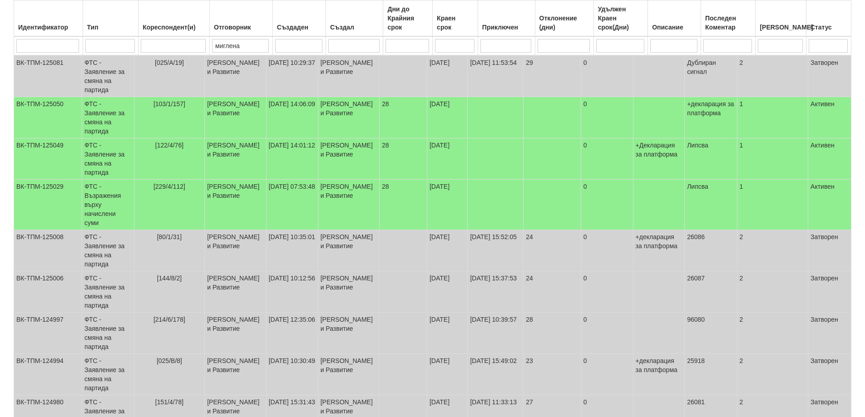
type input "миглена"
select select "40"
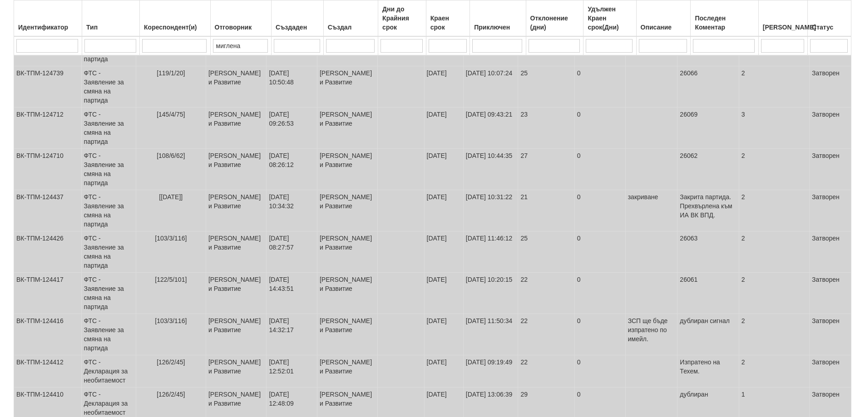
scroll to position [1469, 0]
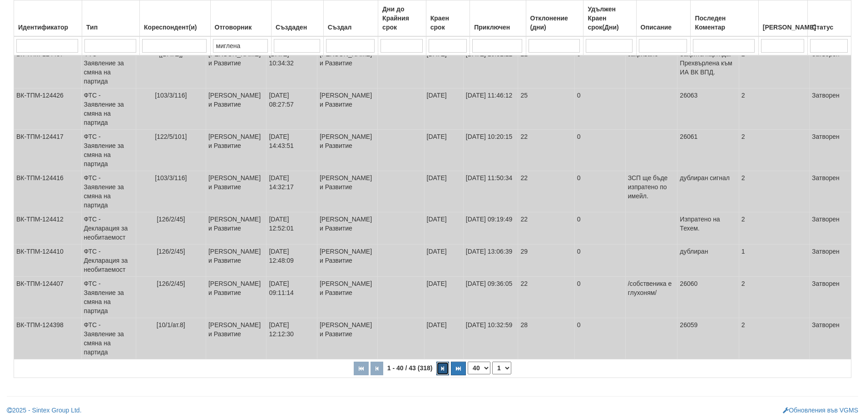
click at [442, 366] on icon "button" at bounding box center [442, 368] width 3 height 5
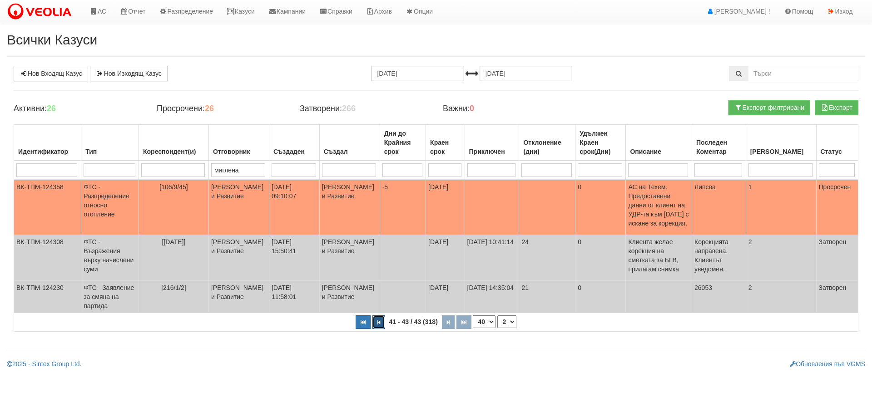
click at [379, 325] on icon "button" at bounding box center [378, 322] width 3 height 5
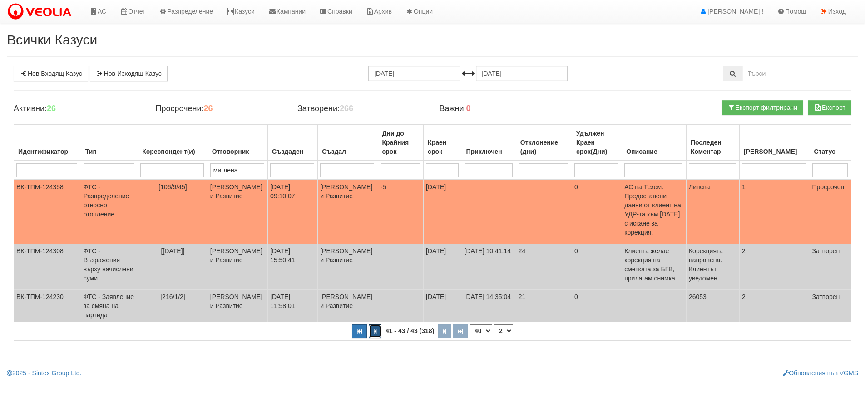
select select "1"
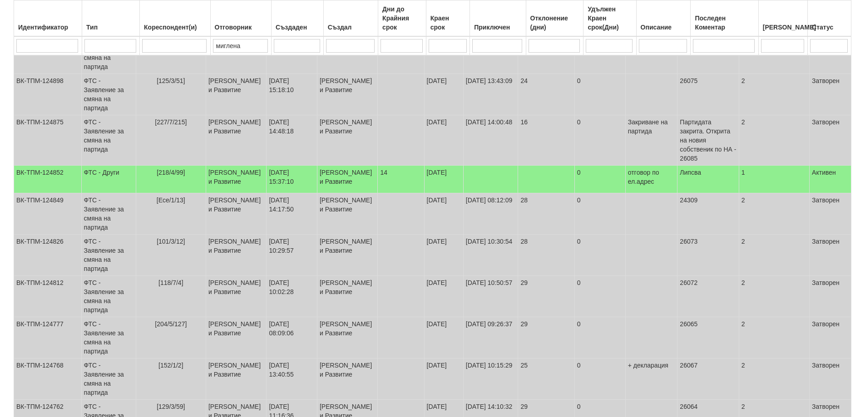
scroll to position [879, 0]
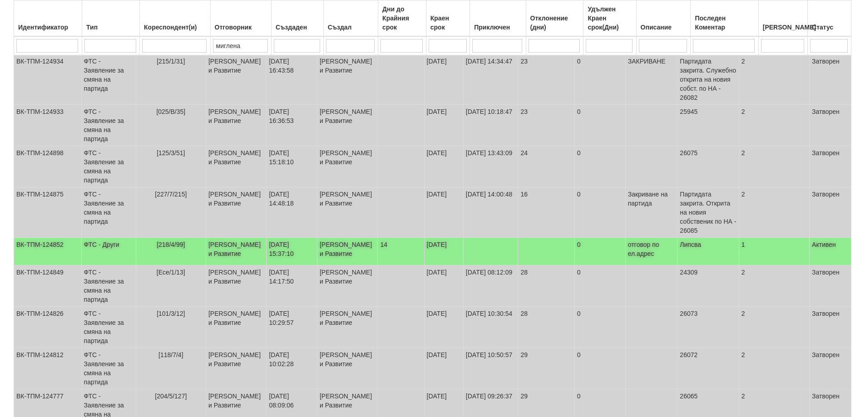
click at [99, 238] on td "ФТС - Други" at bounding box center [108, 252] width 54 height 28
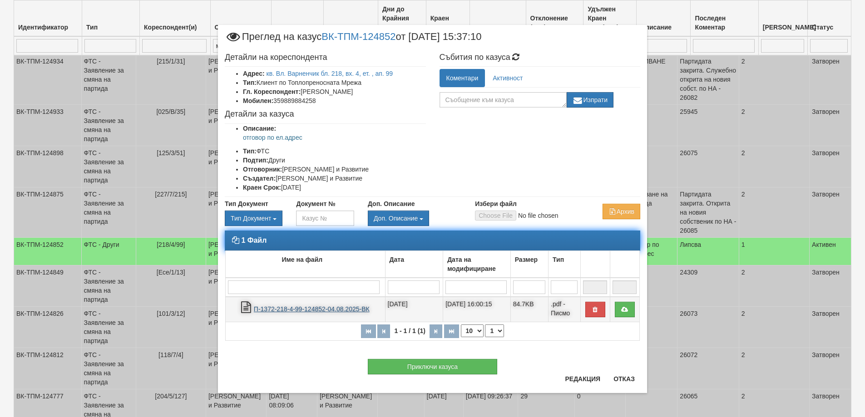
click at [284, 311] on link "П-1372-218-4-99-124852-04.08.2025-ВК" at bounding box center [312, 309] width 116 height 7
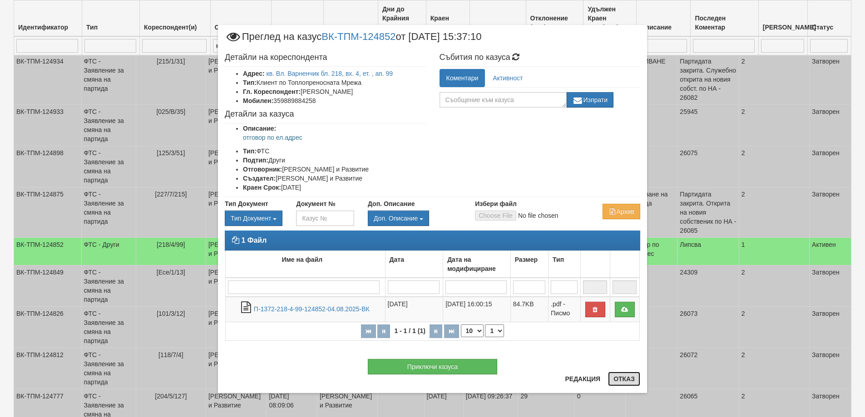
click at [628, 379] on button "Отказ" at bounding box center [624, 379] width 32 height 15
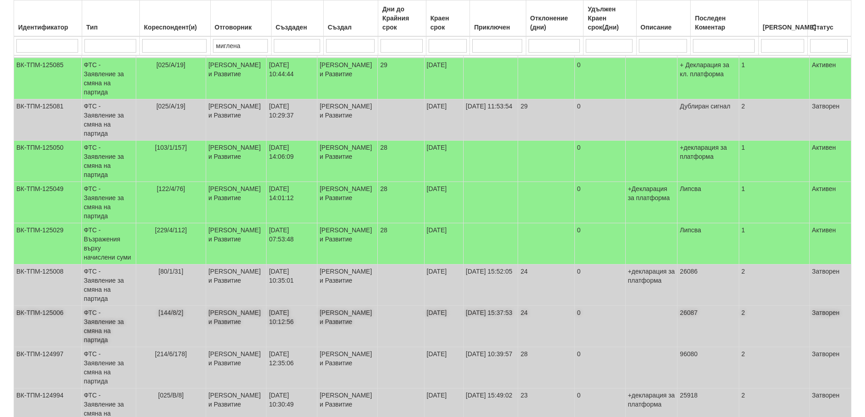
scroll to position [107, 0]
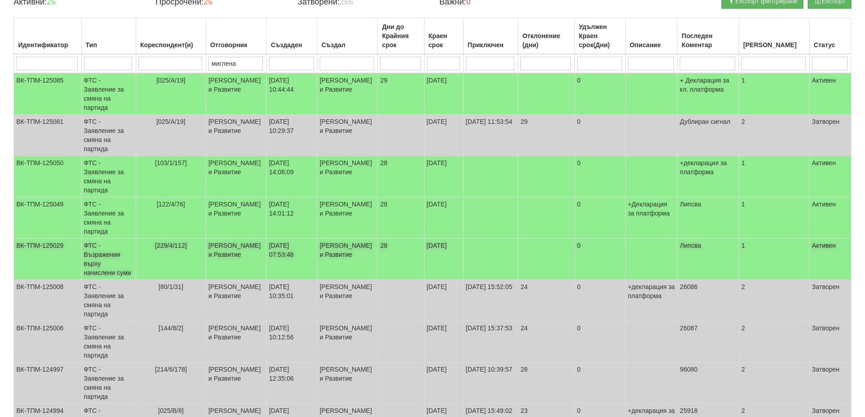
click at [112, 262] on td "ФТС - Възражения върху начислени суми" at bounding box center [108, 259] width 54 height 41
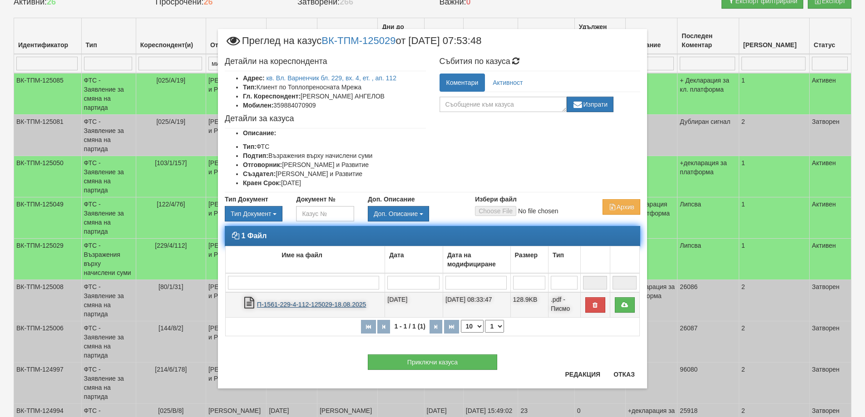
click at [292, 305] on link "П-1561-229-4-112-125029-18.08.2025" at bounding box center [311, 304] width 109 height 7
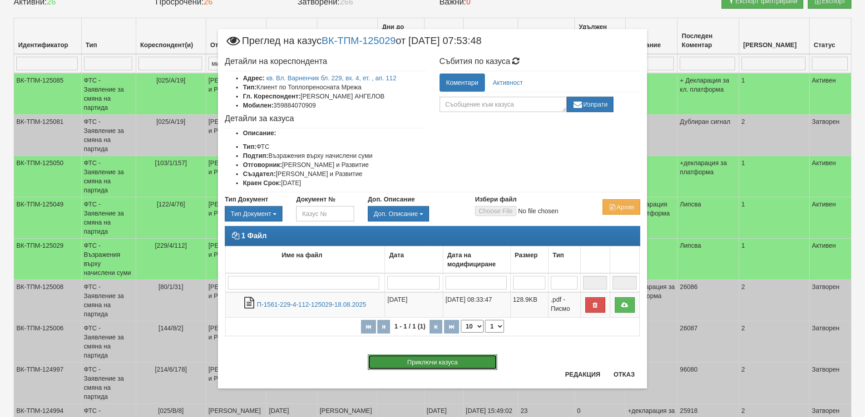
click at [442, 362] on button "Приключи казуса" at bounding box center [432, 362] width 129 height 15
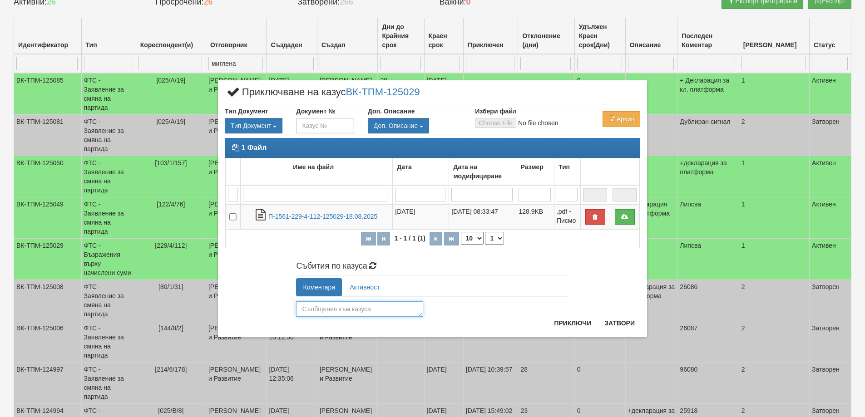
click at [307, 312] on textarea at bounding box center [359, 309] width 127 height 15
type textarea "Корекцията направена. Клиентът уведомен."
click at [571, 323] on button "Приключи" at bounding box center [573, 323] width 48 height 15
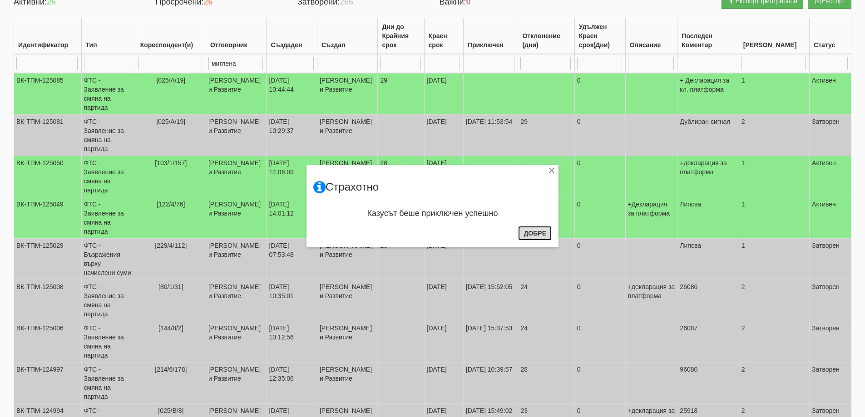
click at [534, 232] on button "Добре" at bounding box center [535, 233] width 34 height 15
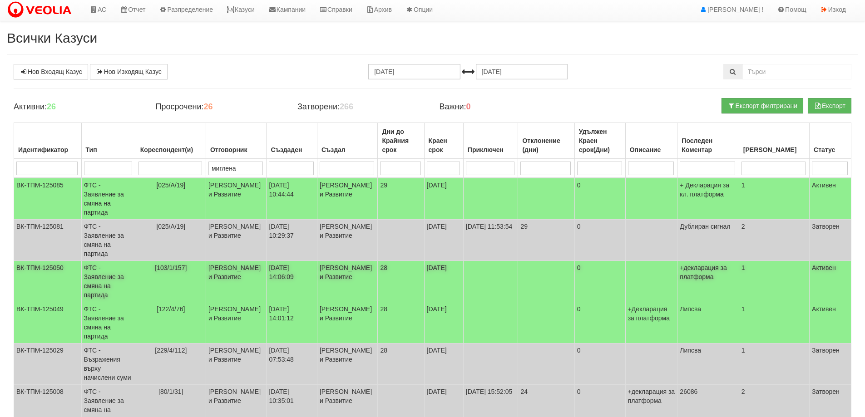
scroll to position [0, 0]
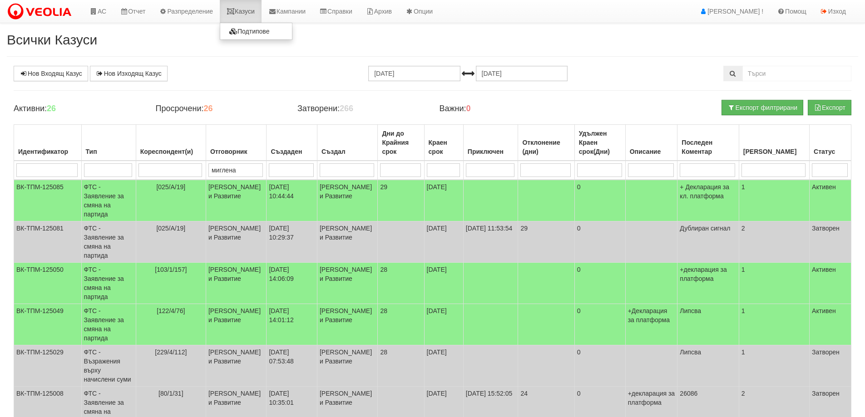
click at [252, 11] on link "Казуси" at bounding box center [241, 11] width 42 height 23
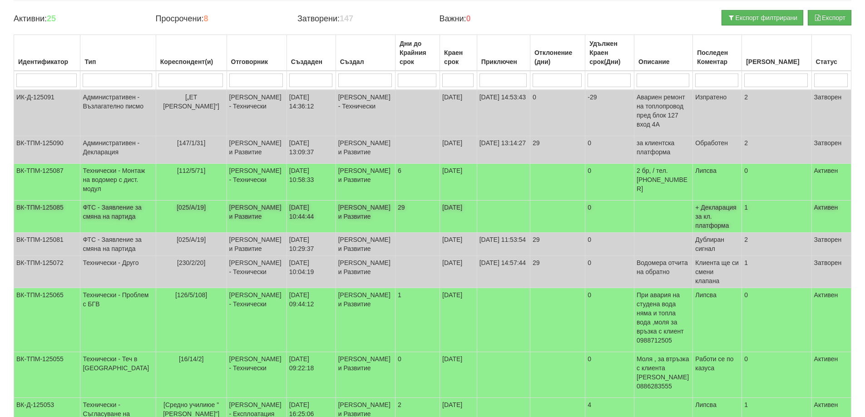
scroll to position [91, 0]
